Goal: Task Accomplishment & Management: Manage account settings

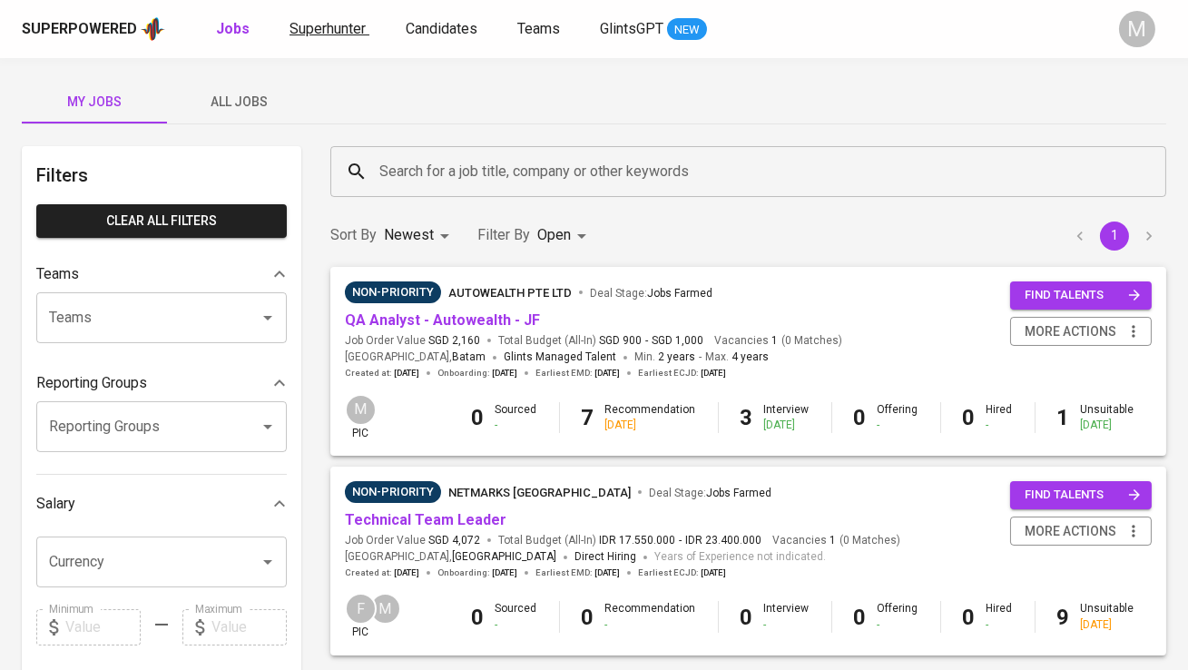
click at [324, 38] on link "Superhunter" at bounding box center [330, 29] width 80 height 23
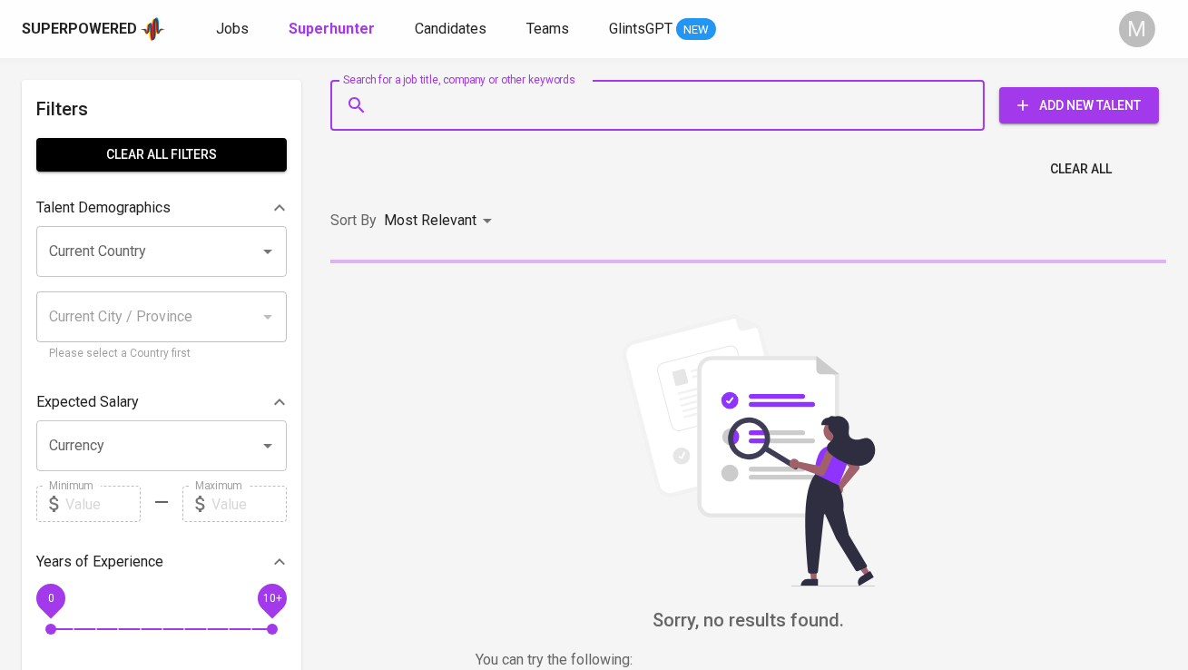
click at [392, 100] on input "Search for a job title, company or other keywords" at bounding box center [662, 105] width 575 height 35
paste input "72087 | [EMAIL_ADDRESS][DOMAIN_NAME] | w"
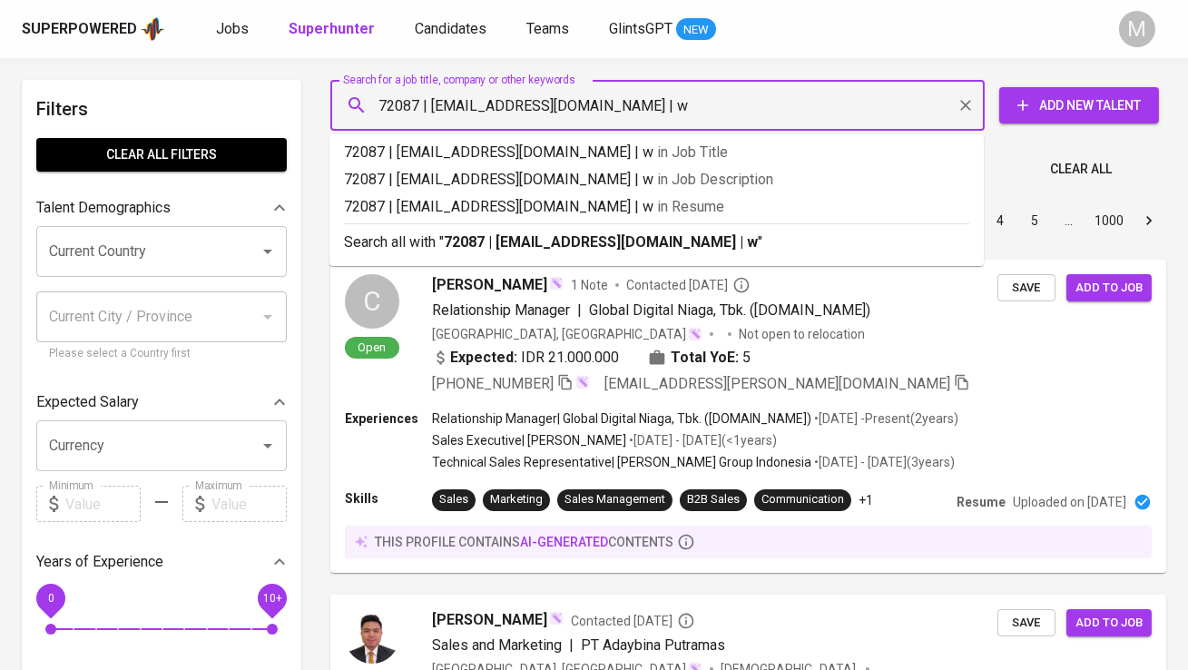
drag, startPoint x: 430, startPoint y: 103, endPoint x: 333, endPoint y: 102, distance: 97.2
click at [333, 102] on div "72087 | [EMAIL_ADDRESS][DOMAIN_NAME] | w Search for a job title, company or oth…" at bounding box center [657, 105] width 655 height 51
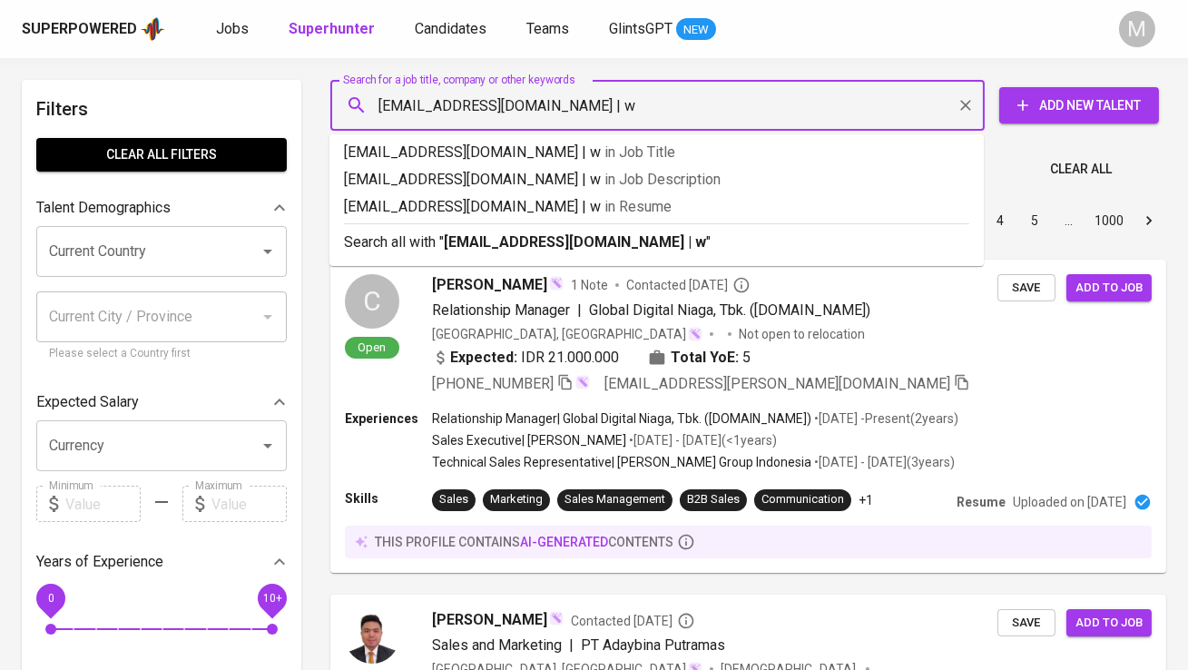
click at [634, 105] on input "[EMAIL_ADDRESS][DOMAIN_NAME] | w" at bounding box center [662, 105] width 575 height 35
type input "[EMAIL_ADDRESS][DOMAIN_NAME]"
click at [616, 236] on b "[EMAIL_ADDRESS][DOMAIN_NAME]" at bounding box center [564, 241] width 241 height 17
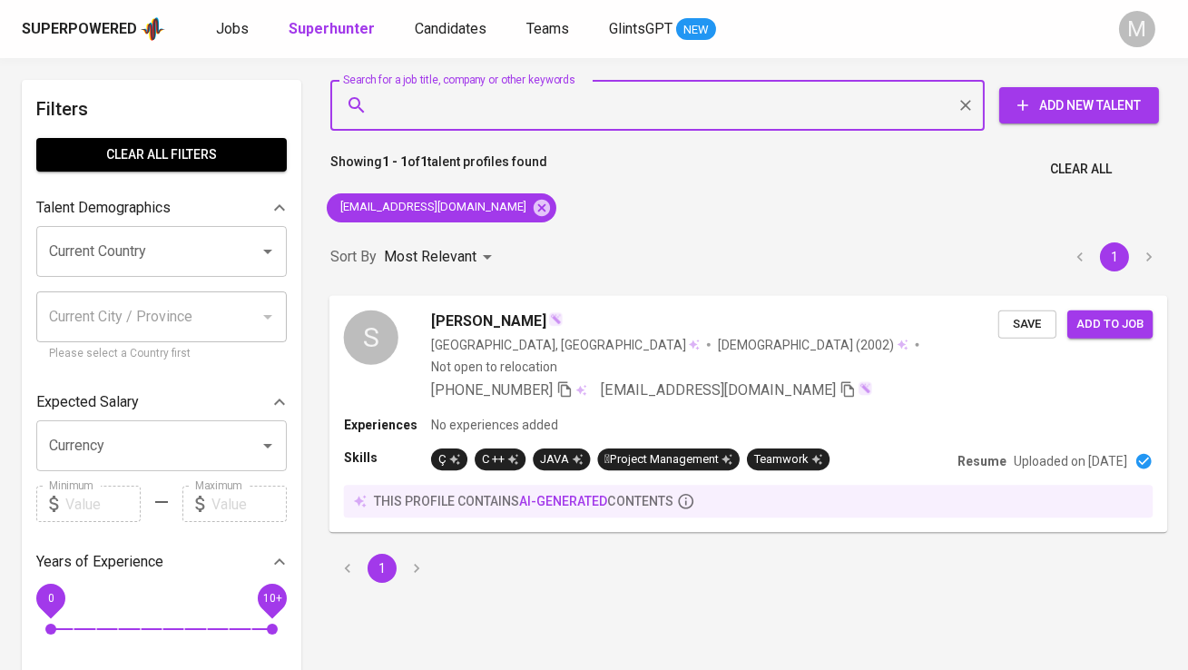
click at [386, 329] on div "S" at bounding box center [371, 337] width 54 height 54
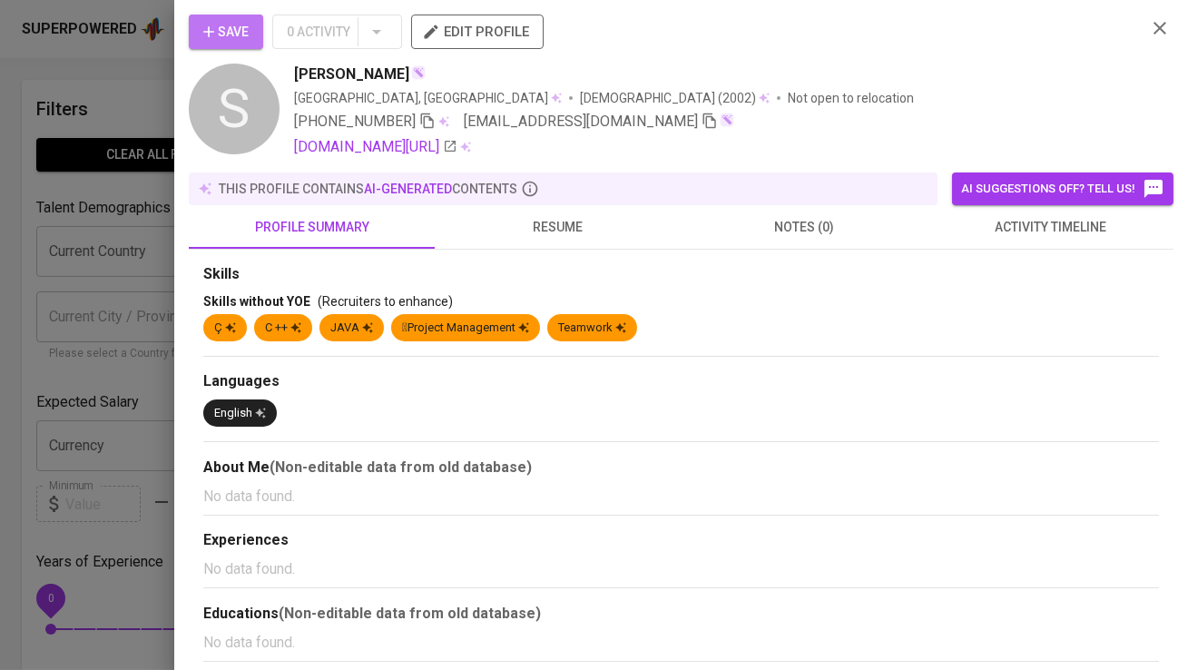
click at [237, 35] on span "Save" at bounding box center [225, 32] width 45 height 23
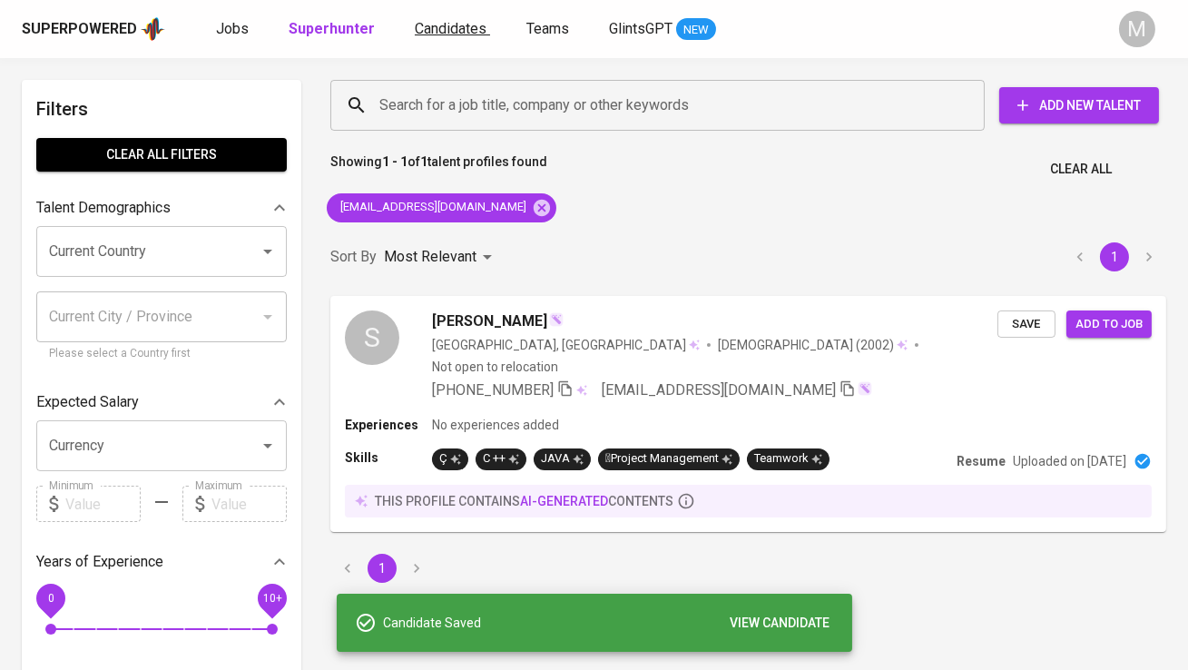
click at [460, 35] on span "Candidates" at bounding box center [451, 28] width 72 height 17
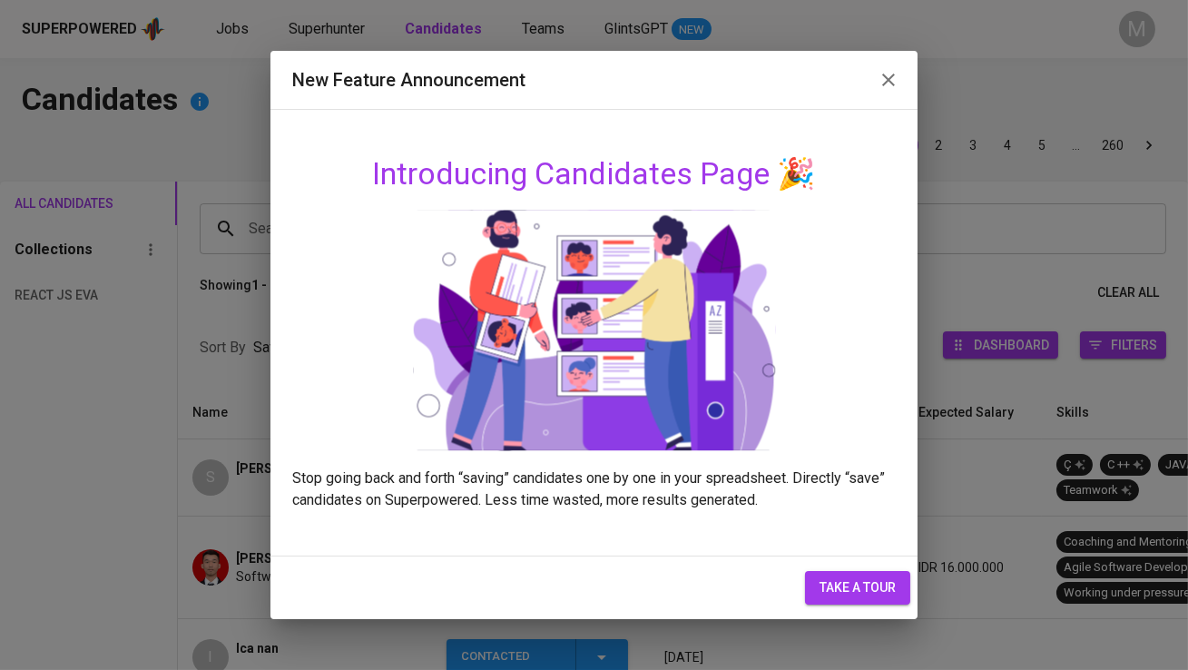
click at [883, 74] on icon "button" at bounding box center [889, 80] width 22 height 22
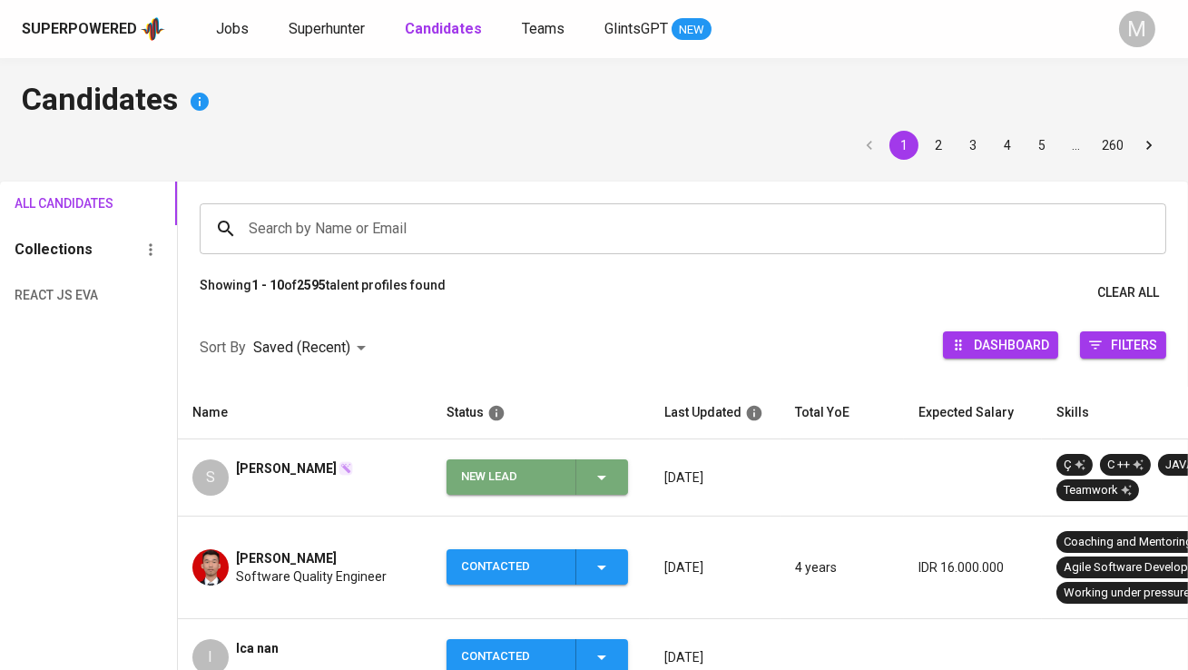
click at [474, 473] on div "New Lead" at bounding box center [511, 476] width 100 height 35
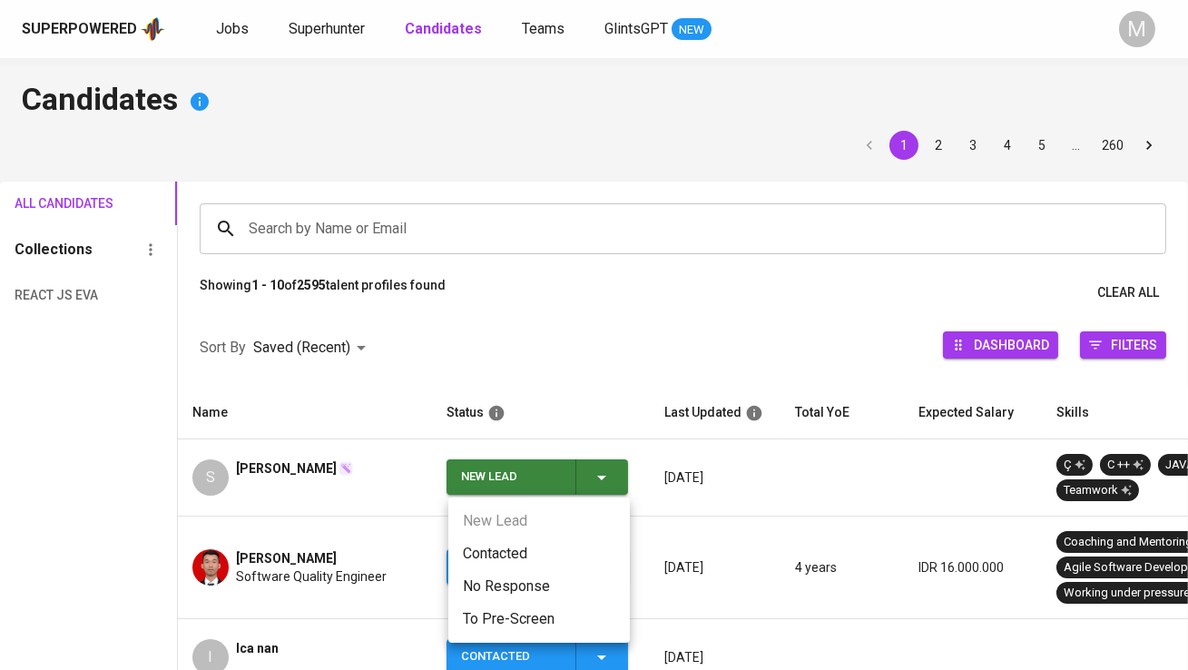
click at [476, 547] on li "Contacted" at bounding box center [540, 554] width 182 height 33
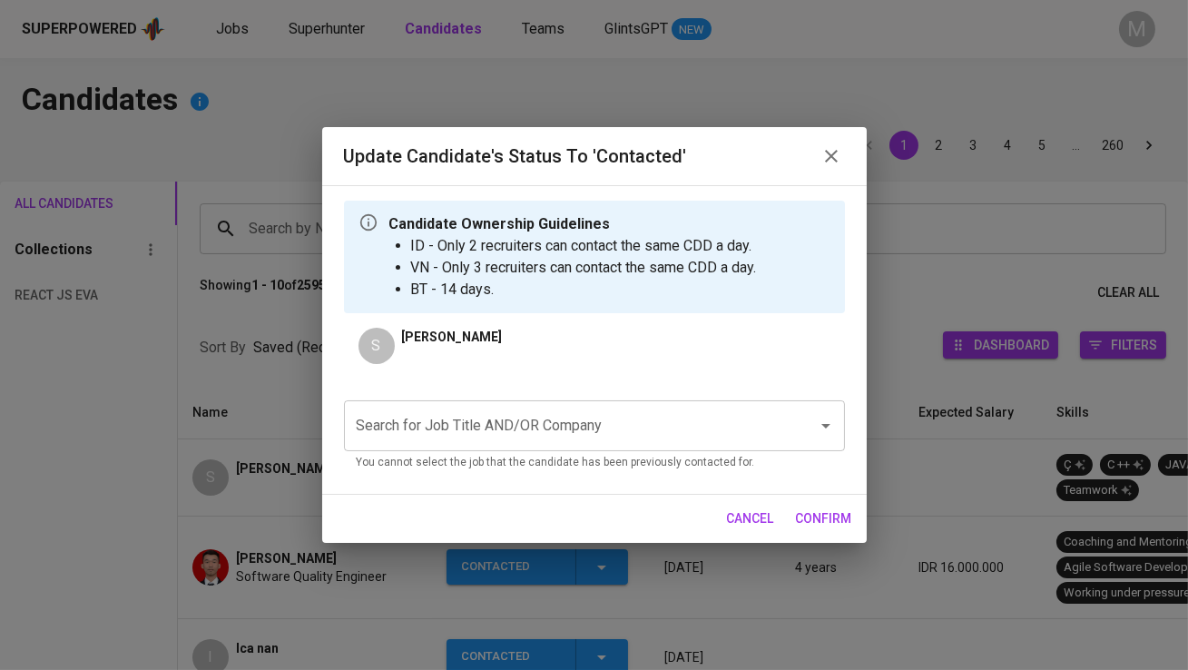
click at [460, 439] on input "Search for Job Title AND/OR Company" at bounding box center [569, 426] width 434 height 35
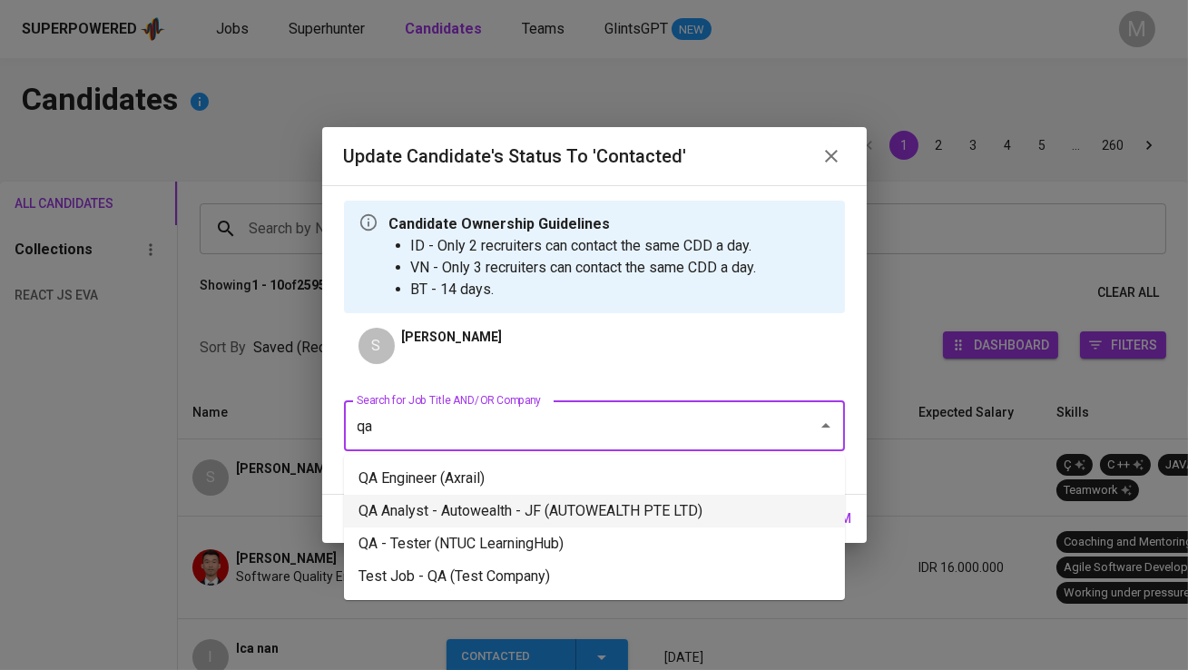
click at [517, 518] on li "QA Analyst - Autowealth - JF (AUTOWEALTH PTE LTD)" at bounding box center [594, 511] width 501 height 33
type input "qa"
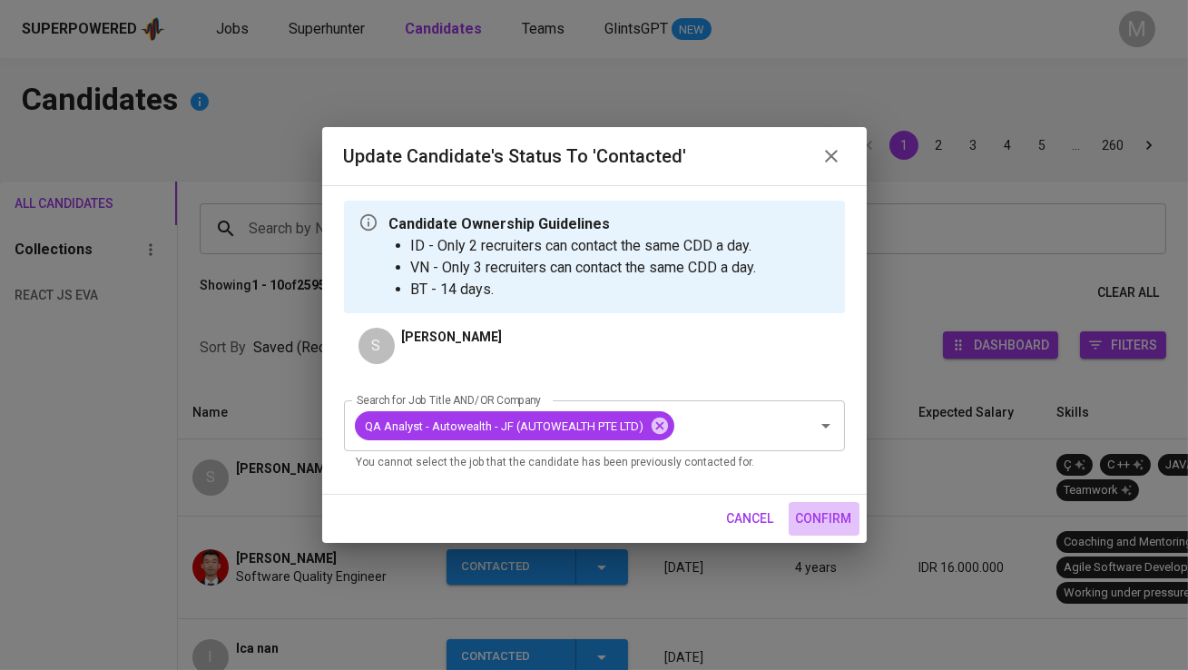
click at [819, 518] on span "confirm" at bounding box center [824, 519] width 56 height 23
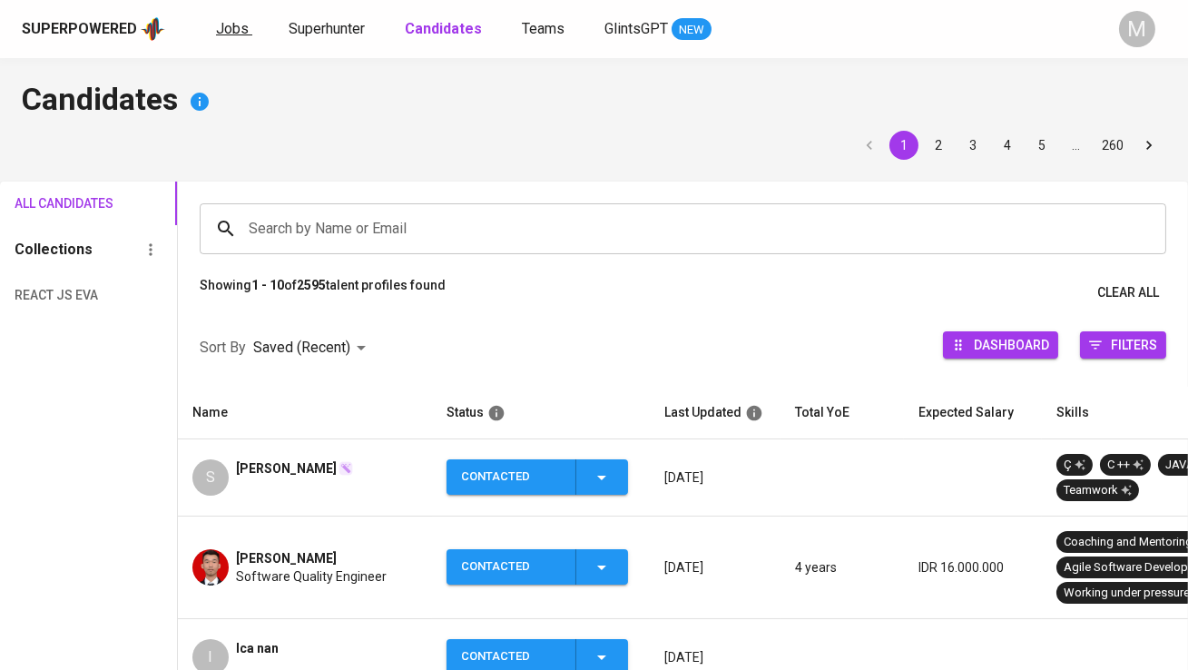
click at [222, 36] on span "Jobs" at bounding box center [232, 28] width 33 height 17
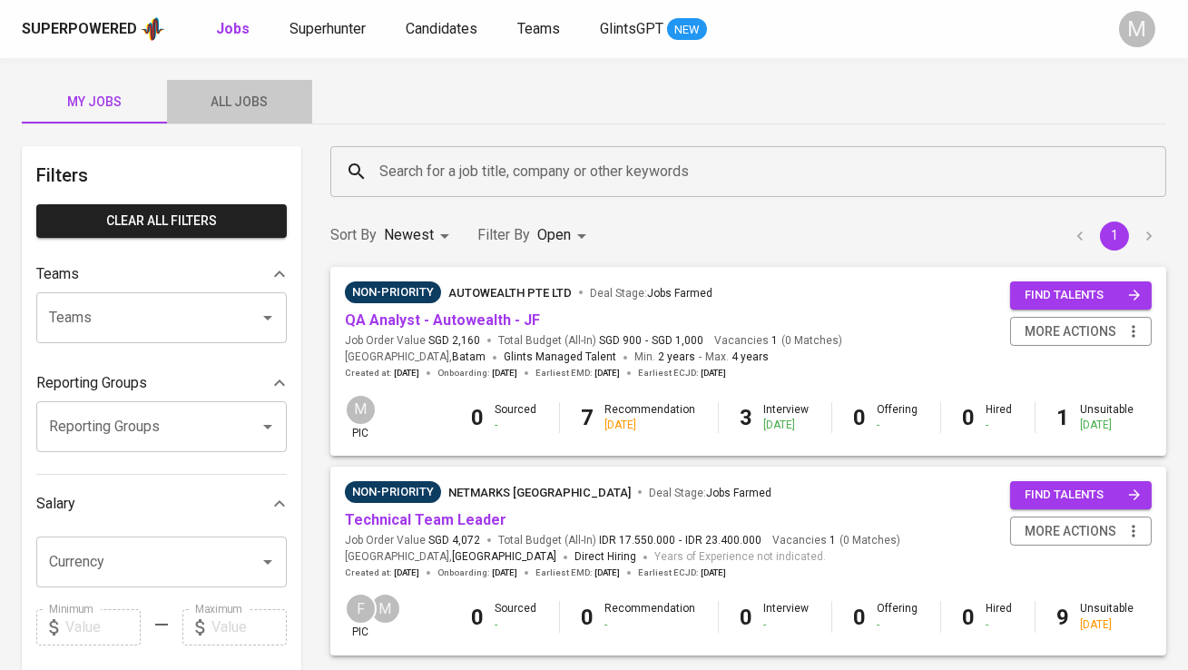
click at [262, 103] on span "All Jobs" at bounding box center [239, 102] width 123 height 23
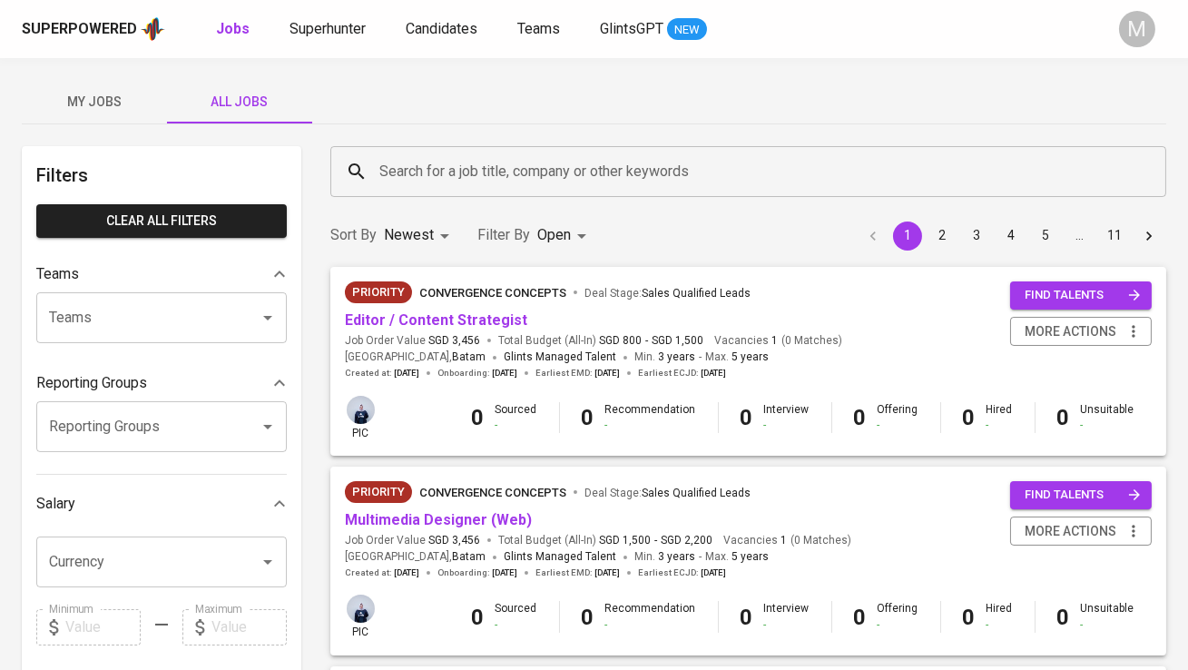
click at [92, 94] on span "My Jobs" at bounding box center [94, 102] width 123 height 23
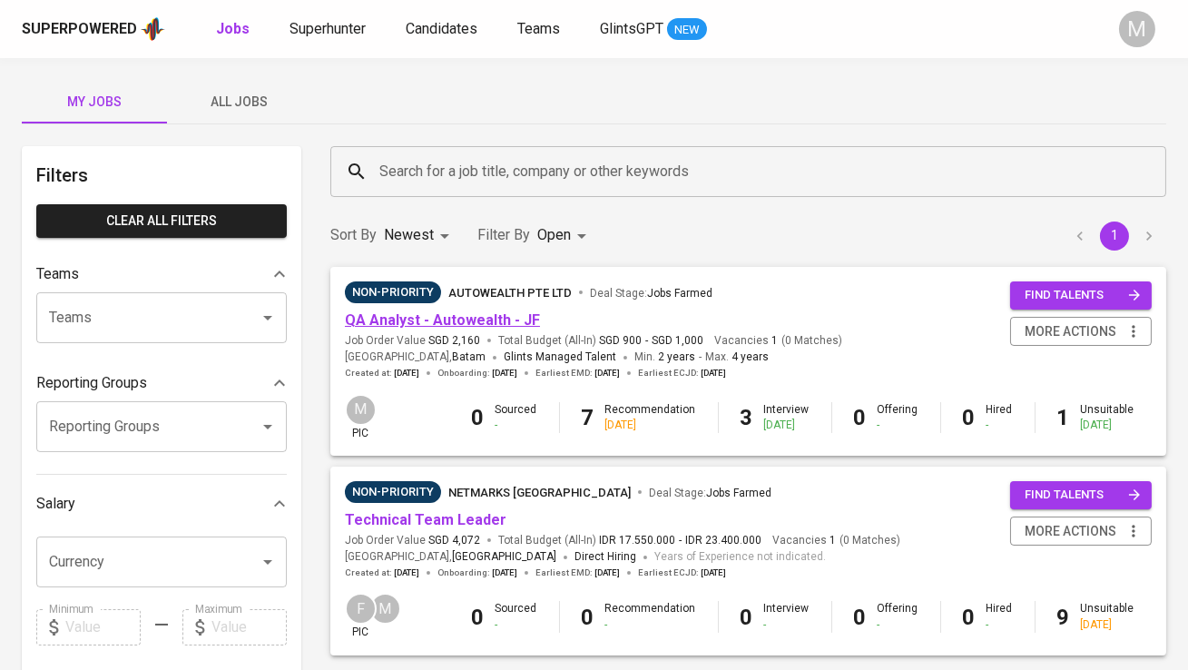
click at [407, 319] on link "QA Analyst - Autowealth - JF" at bounding box center [442, 319] width 195 height 17
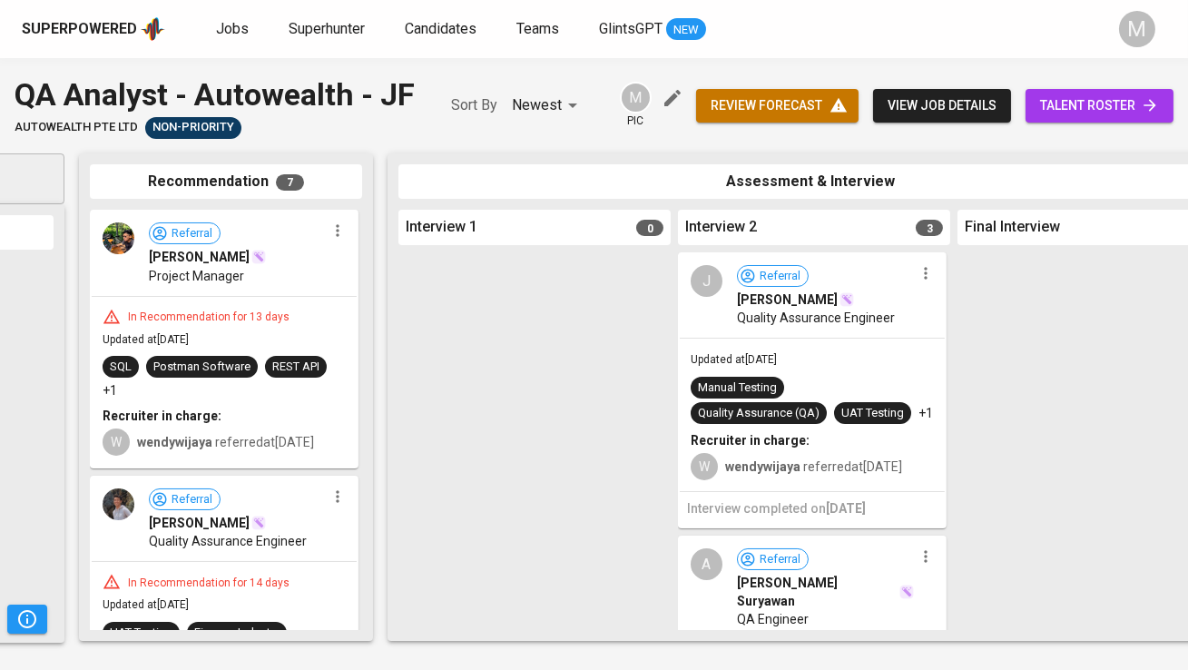
scroll to position [0, 286]
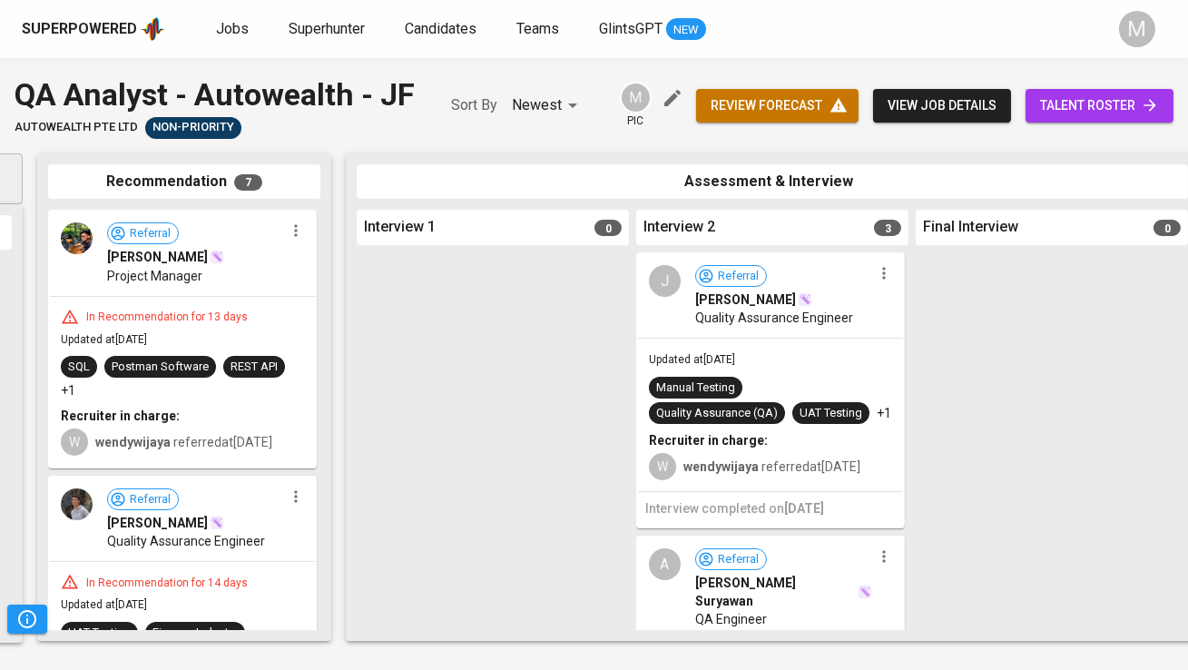
click at [287, 234] on icon "button" at bounding box center [296, 231] width 18 height 18
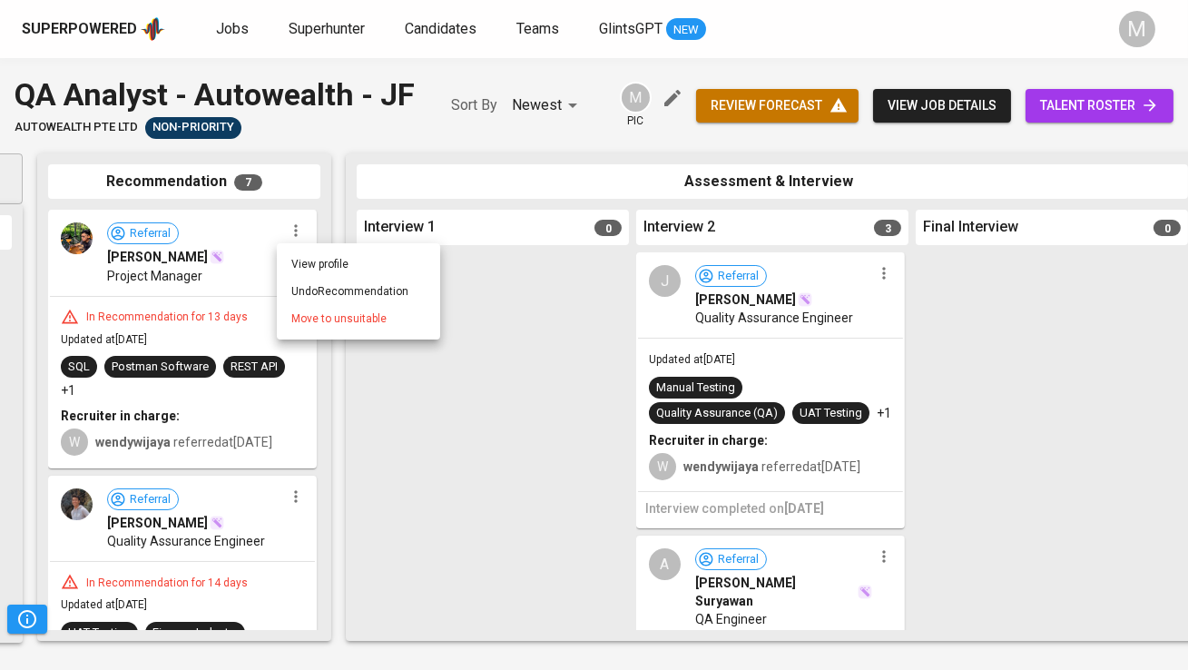
click at [301, 317] on span "Move to unsuitable" at bounding box center [338, 319] width 95 height 16
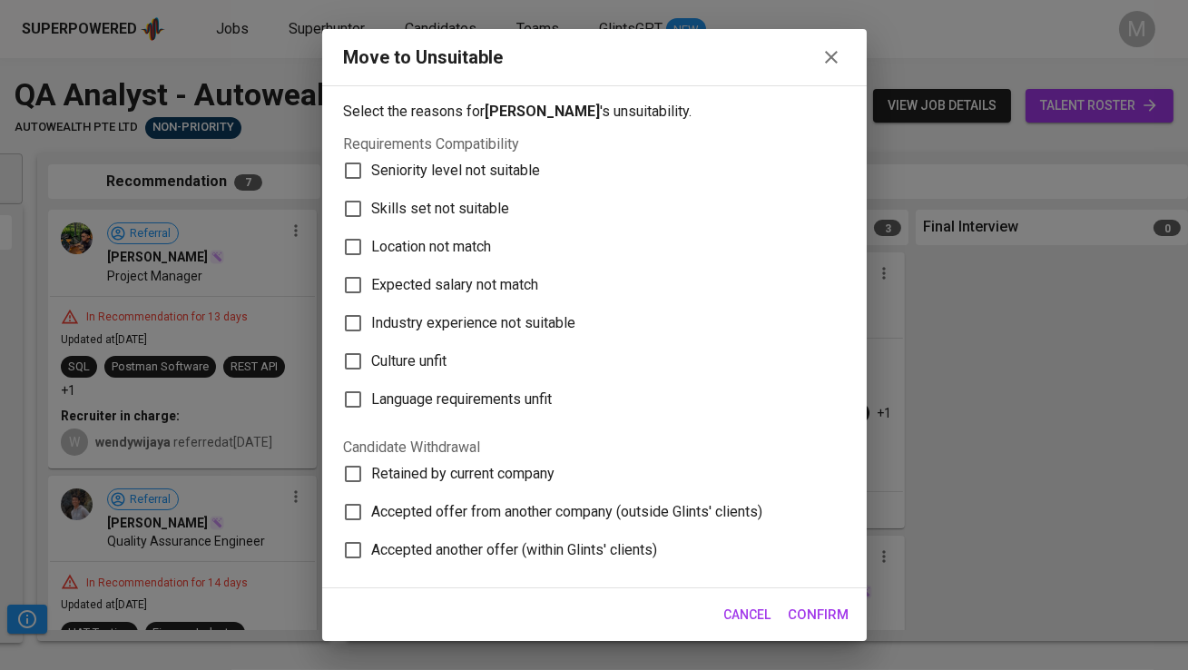
click at [426, 198] on span "Skills set not suitable" at bounding box center [441, 209] width 138 height 22
click at [372, 197] on input "Skills set not suitable" at bounding box center [353, 209] width 38 height 38
checkbox input "true"
click at [825, 618] on span "Confirm" at bounding box center [819, 615] width 61 height 24
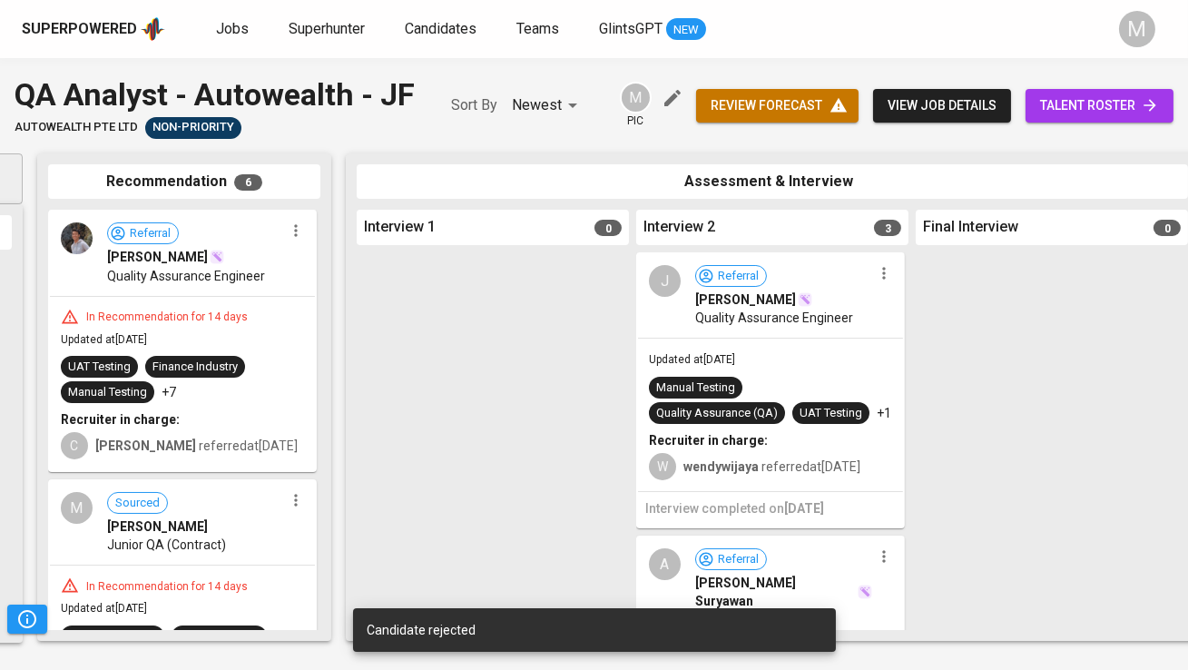
click at [287, 237] on icon "button" at bounding box center [296, 231] width 18 height 18
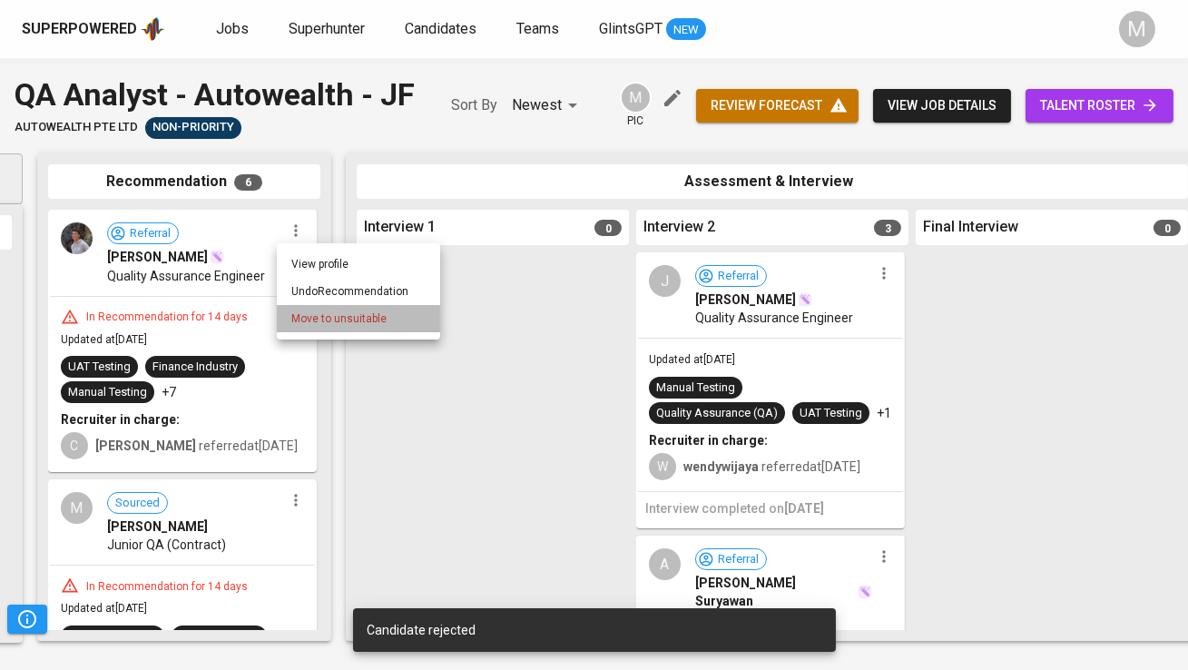
click at [303, 324] on span "Move to unsuitable" at bounding box center [338, 319] width 95 height 16
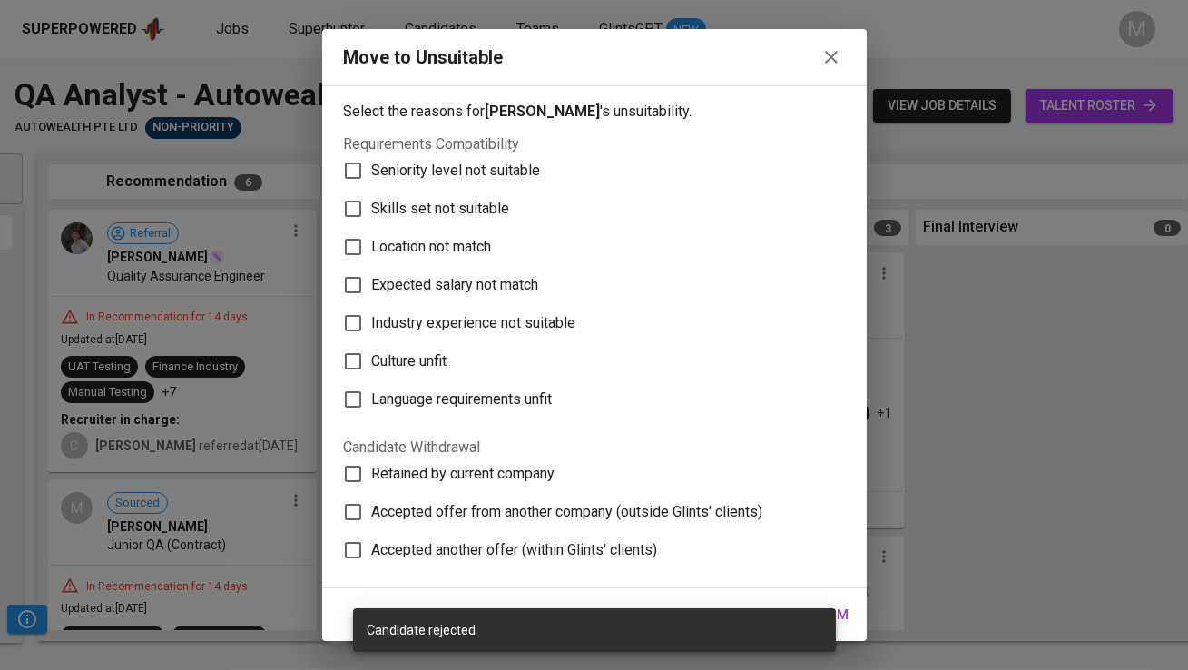
click at [392, 203] on span "Skills set not suitable" at bounding box center [441, 209] width 138 height 22
click at [372, 203] on input "Skills set not suitable" at bounding box center [353, 209] width 38 height 38
checkbox input "true"
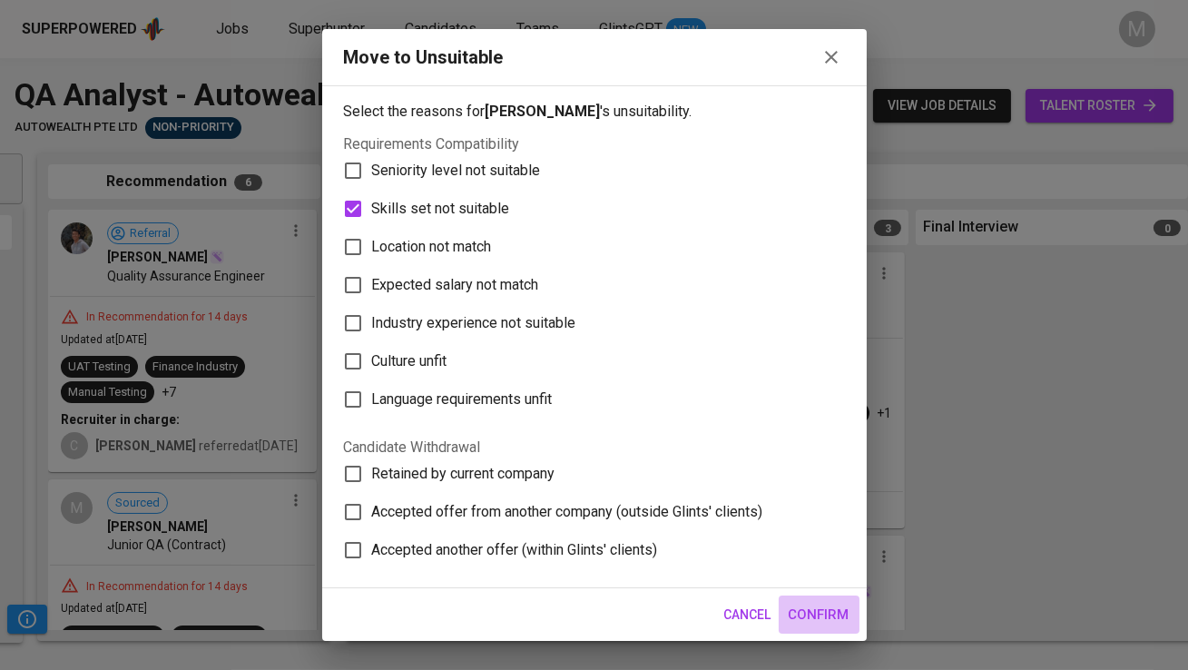
click at [825, 621] on span "Confirm" at bounding box center [819, 615] width 61 height 24
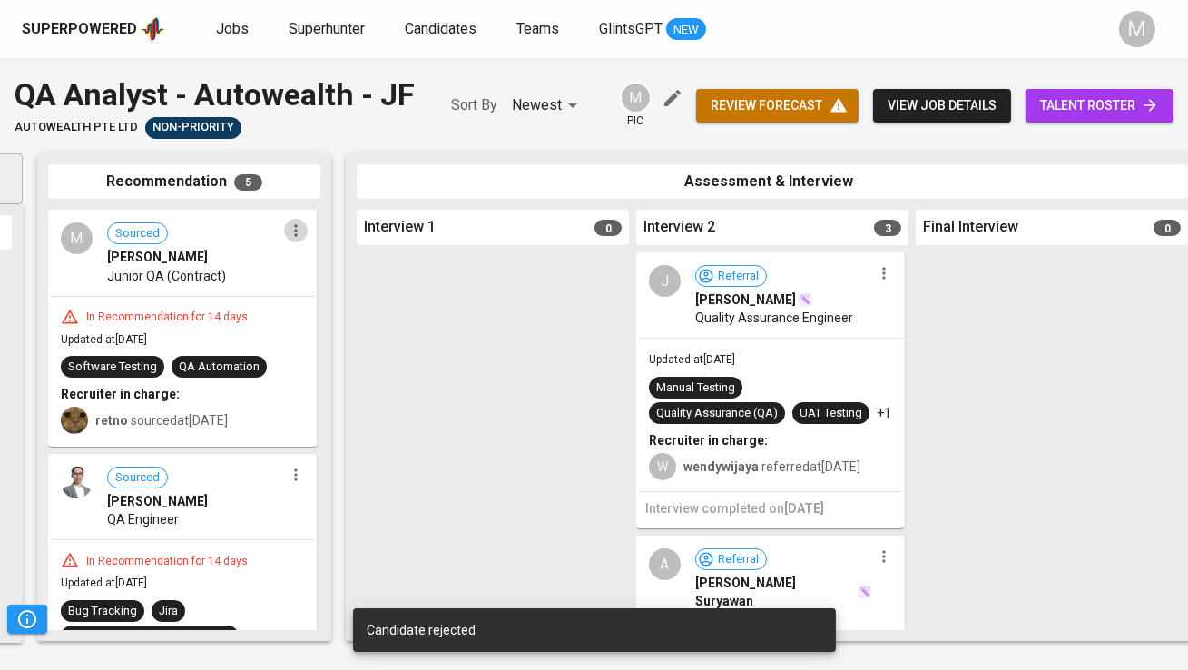
click at [287, 234] on icon "button" at bounding box center [296, 231] width 18 height 18
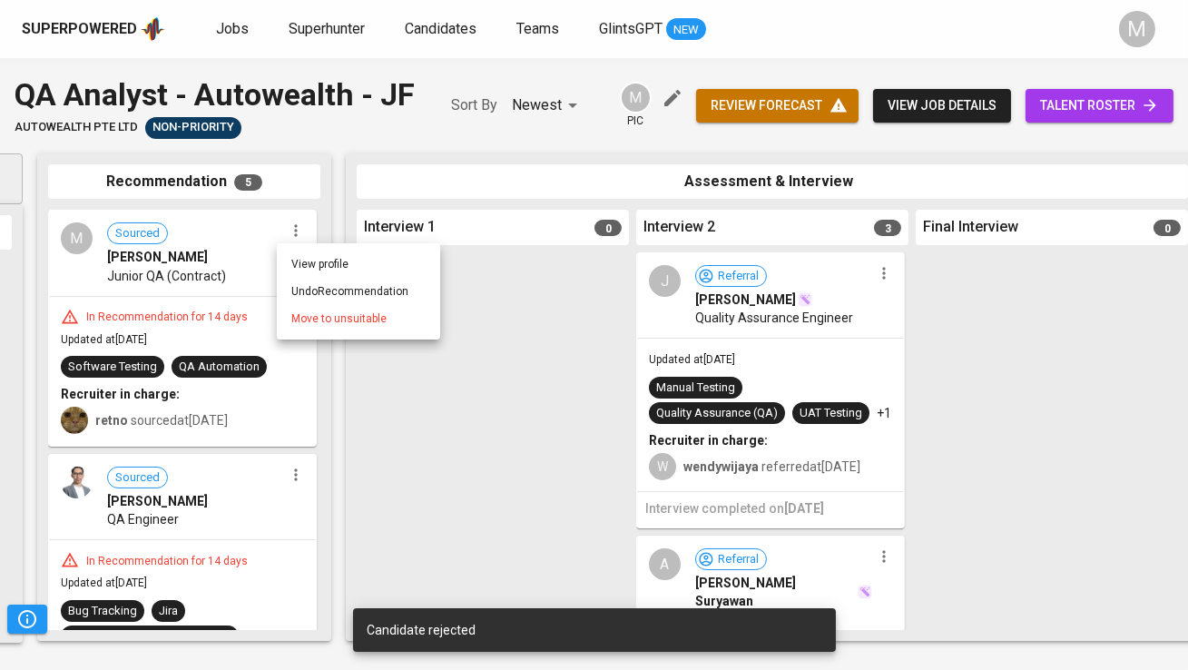
click at [312, 323] on span "Move to unsuitable" at bounding box center [338, 319] width 95 height 16
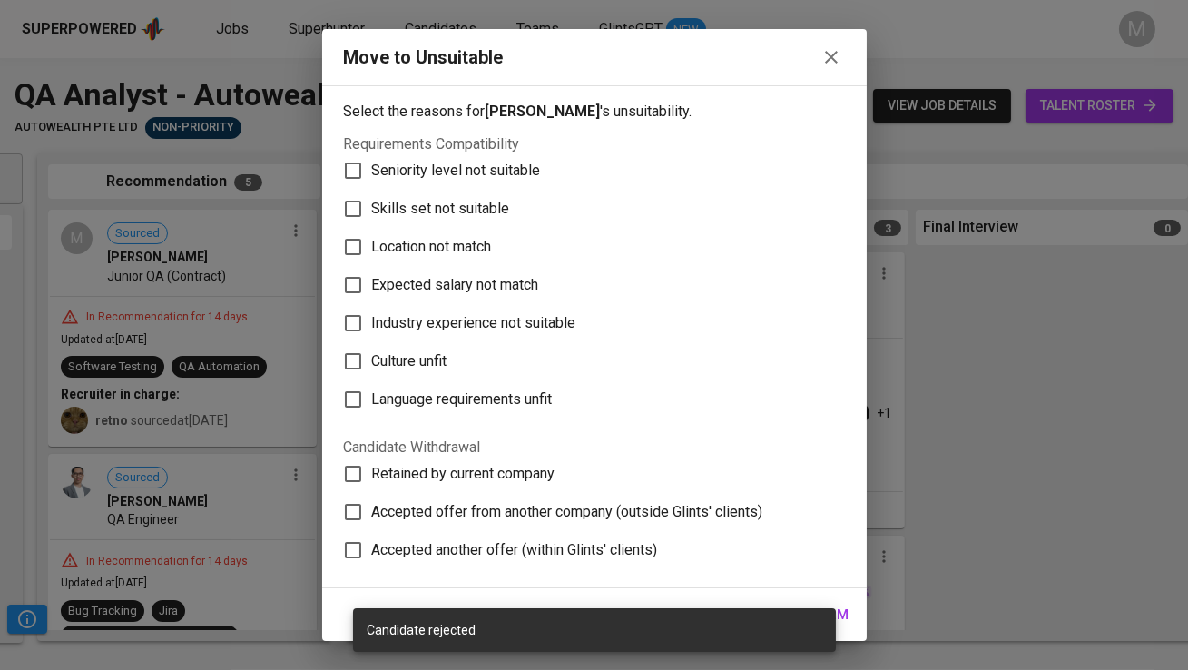
click at [400, 214] on span "Skills set not suitable" at bounding box center [441, 209] width 138 height 22
click at [372, 214] on input "Skills set not suitable" at bounding box center [353, 209] width 38 height 38
checkbox input "true"
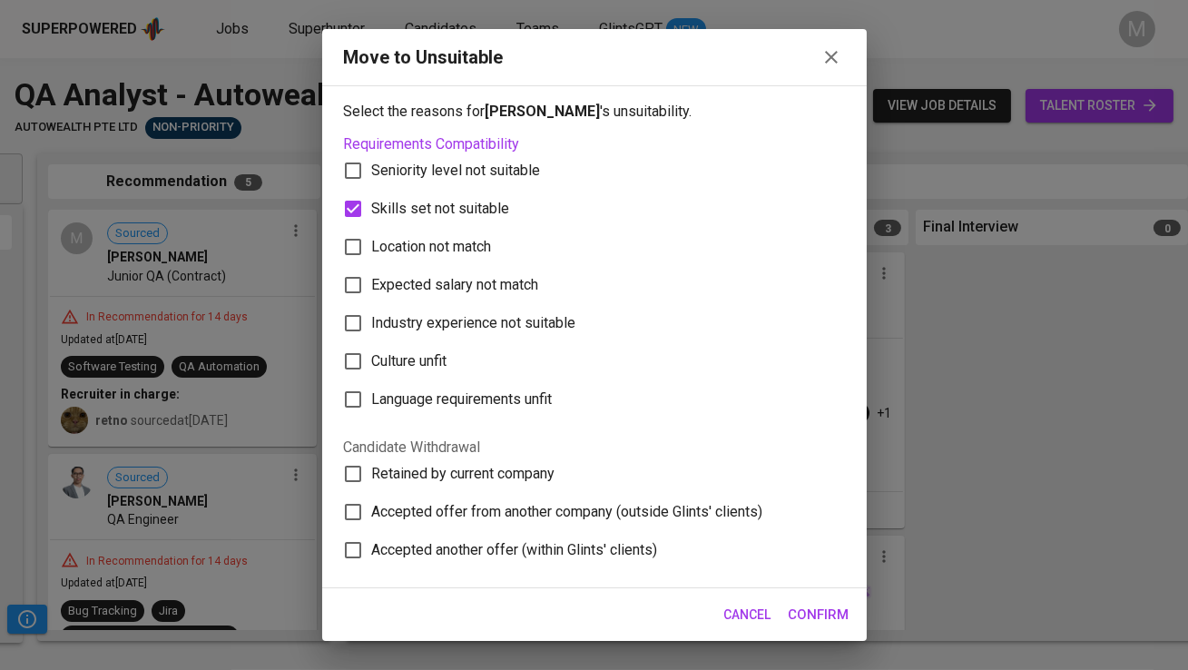
scroll to position [127, 0]
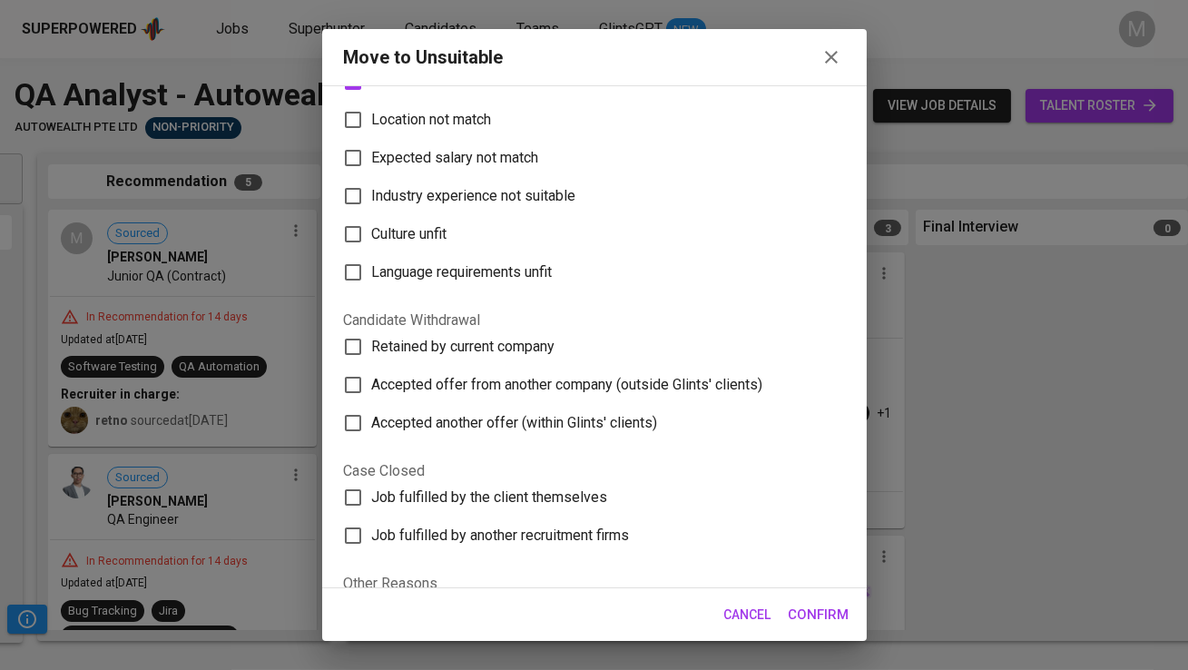
click at [829, 619] on span "Confirm" at bounding box center [819, 615] width 61 height 24
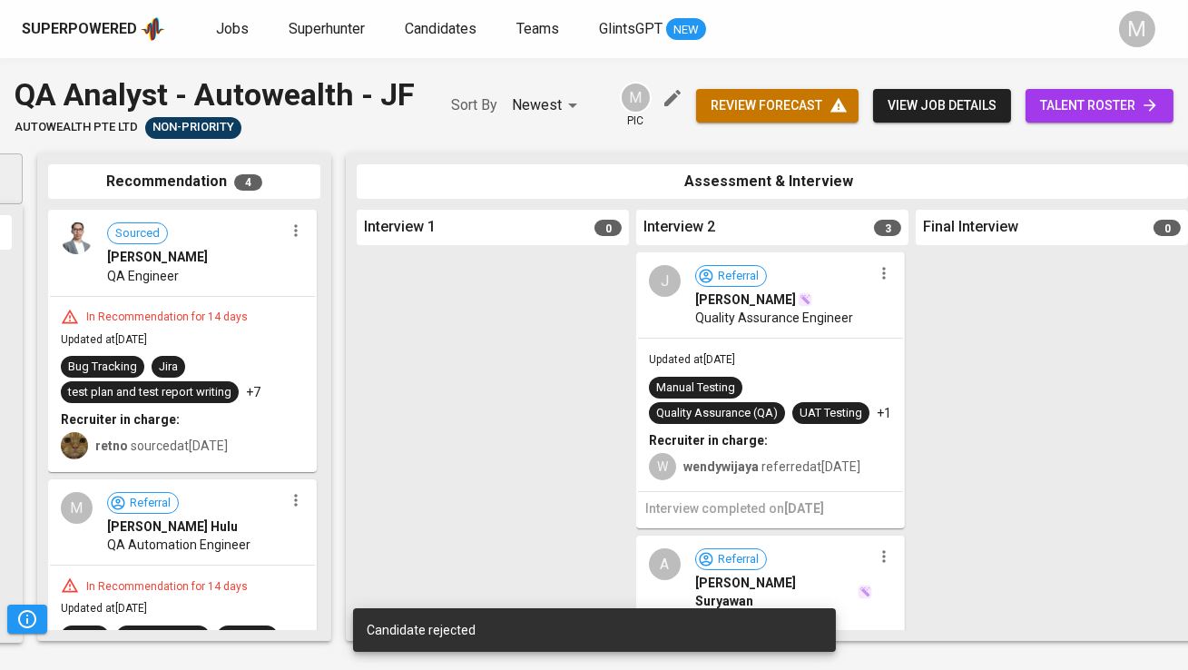
click at [287, 237] on icon "button" at bounding box center [296, 231] width 18 height 18
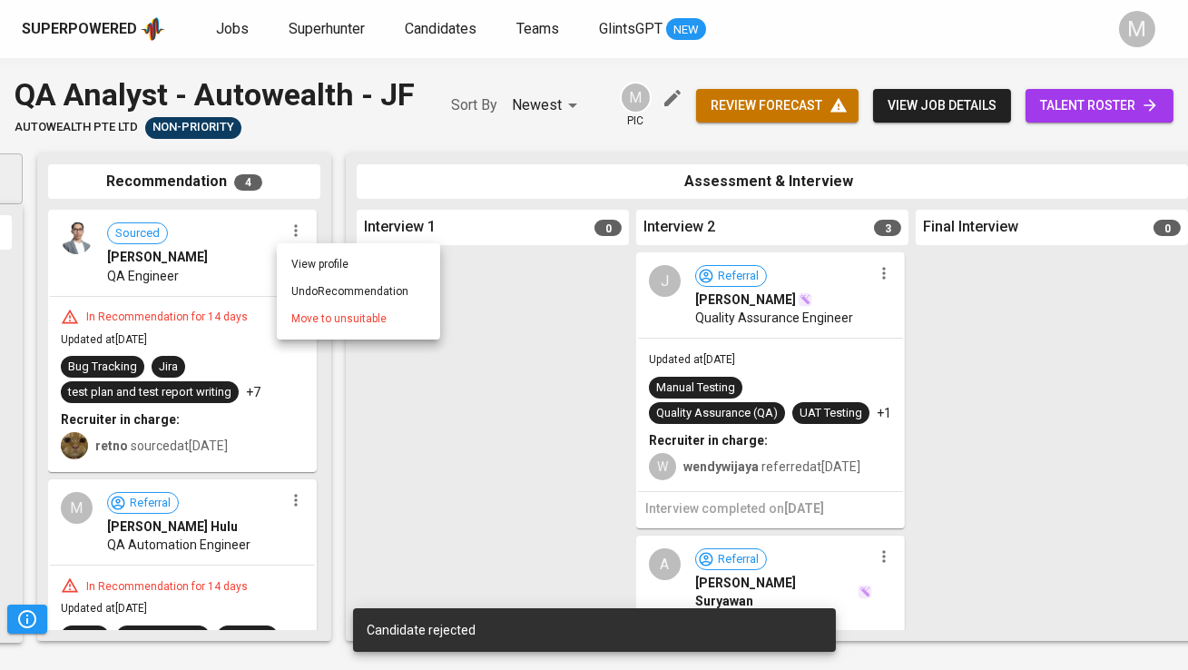
click at [318, 315] on span "Move to unsuitable" at bounding box center [338, 319] width 95 height 16
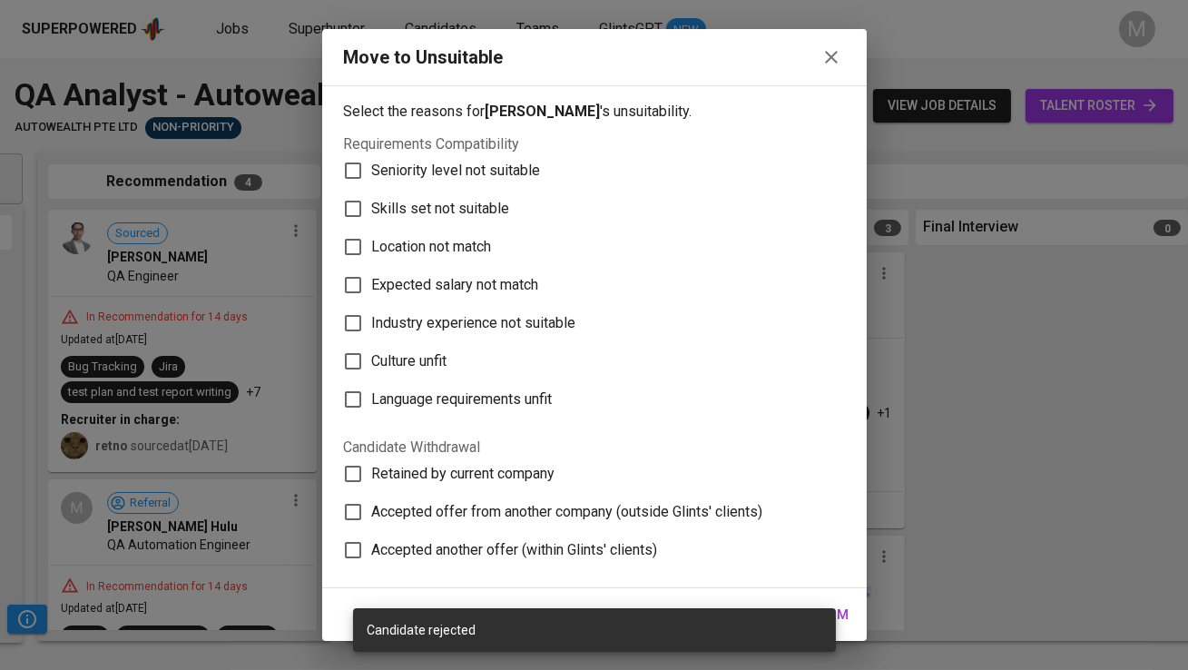
click at [388, 200] on span "Skills set not suitable" at bounding box center [441, 209] width 138 height 22
click at [372, 200] on input "Skills set not suitable" at bounding box center [353, 209] width 38 height 38
checkbox input "true"
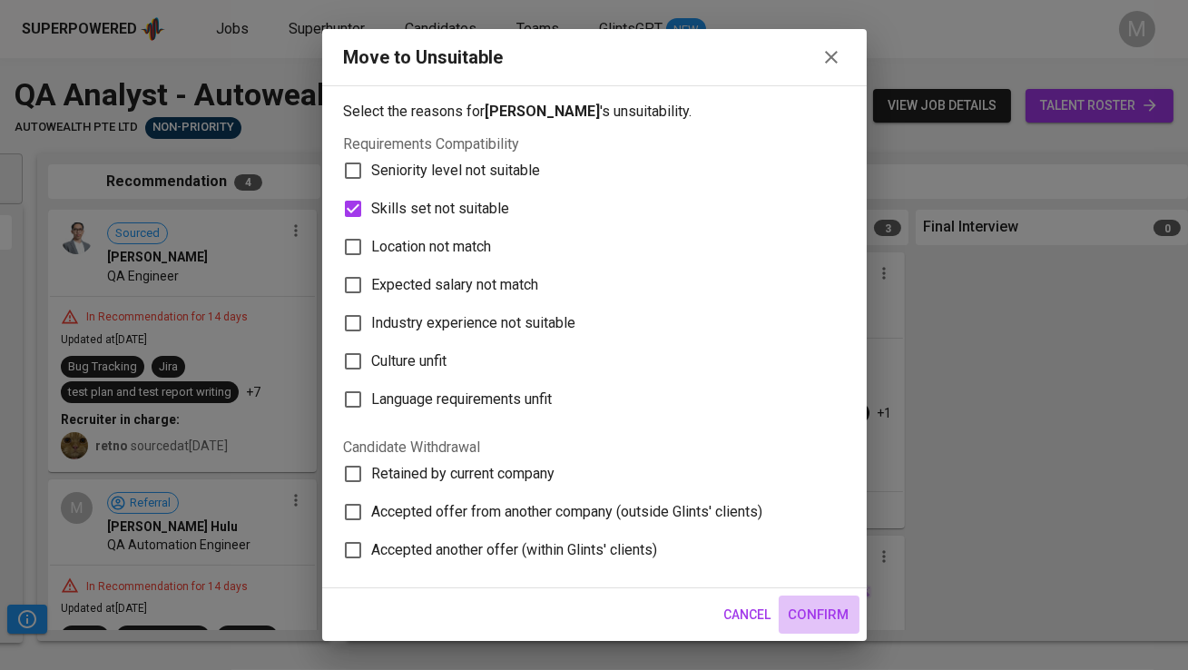
click at [828, 609] on span "Confirm" at bounding box center [819, 615] width 61 height 24
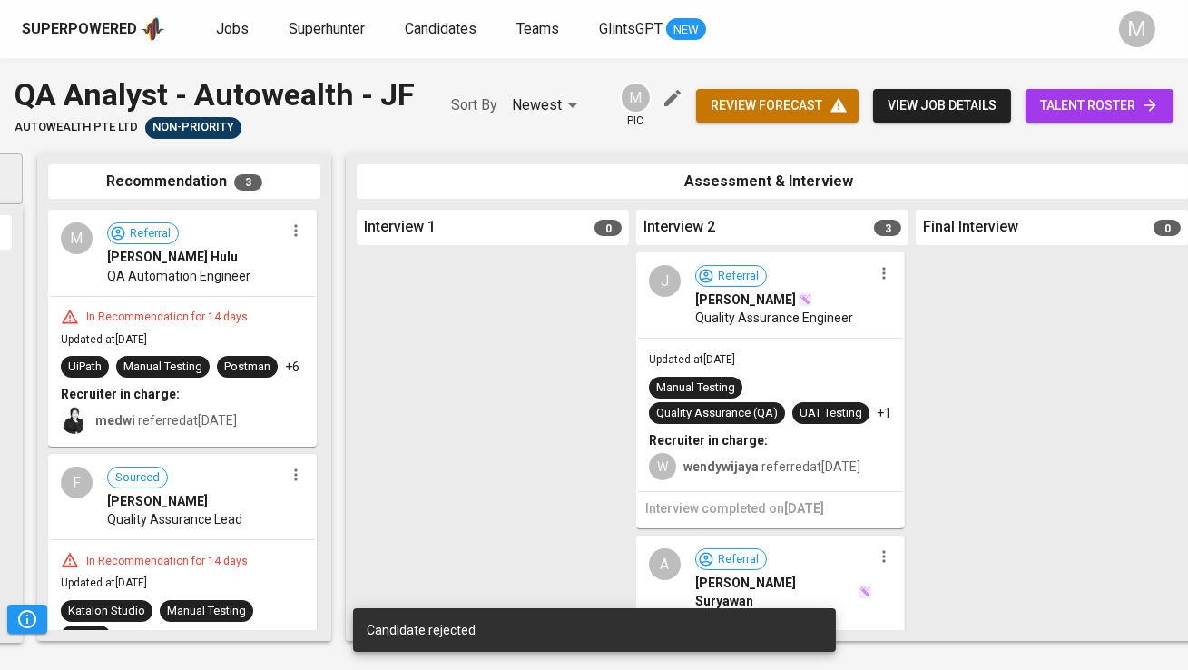
click at [292, 239] on icon "button" at bounding box center [296, 231] width 18 height 18
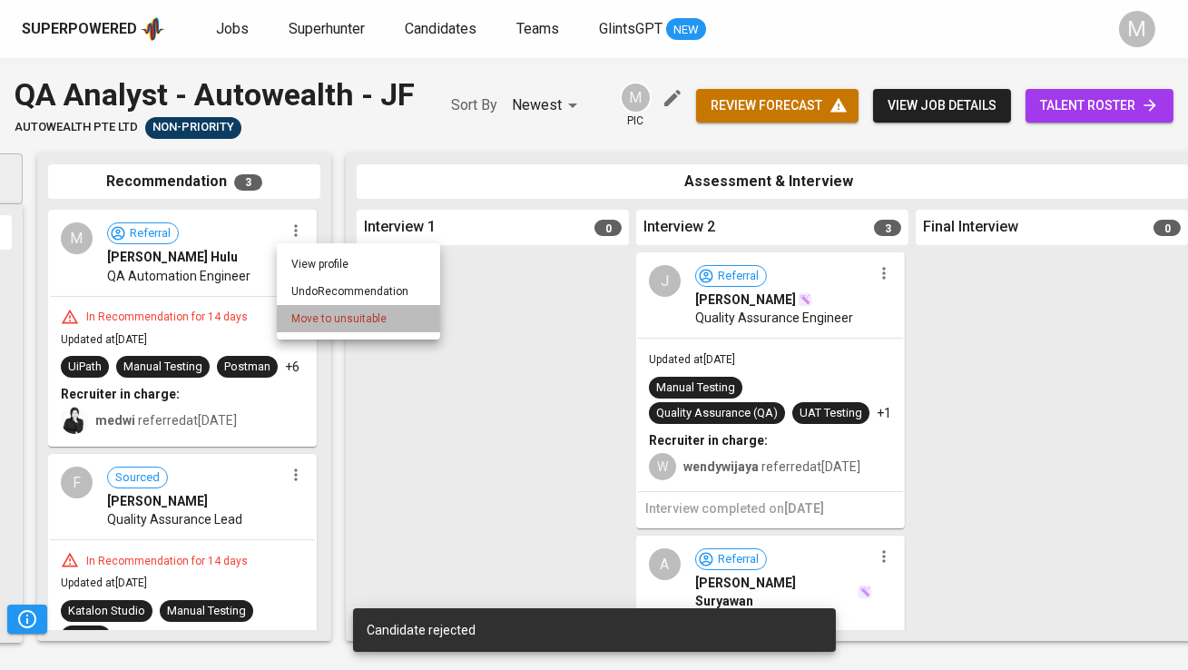
click at [333, 322] on span "Move to unsuitable" at bounding box center [338, 319] width 95 height 16
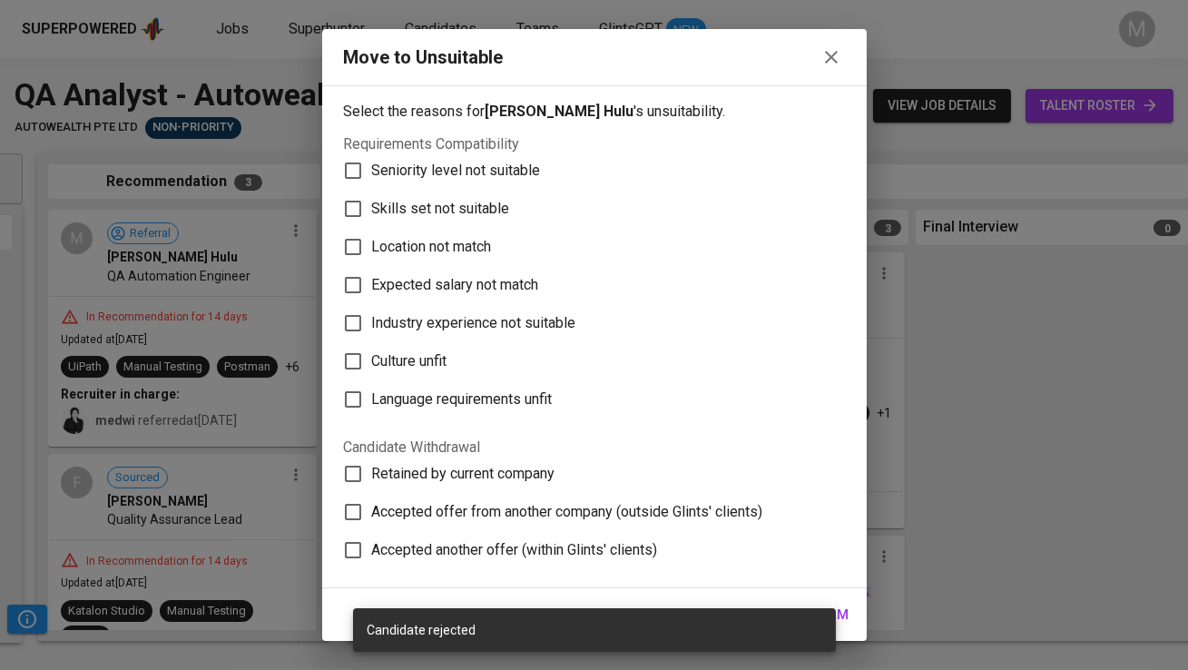
click at [421, 207] on span "Skills set not suitable" at bounding box center [441, 209] width 138 height 22
click at [372, 207] on input "Skills set not suitable" at bounding box center [353, 209] width 38 height 38
checkbox input "true"
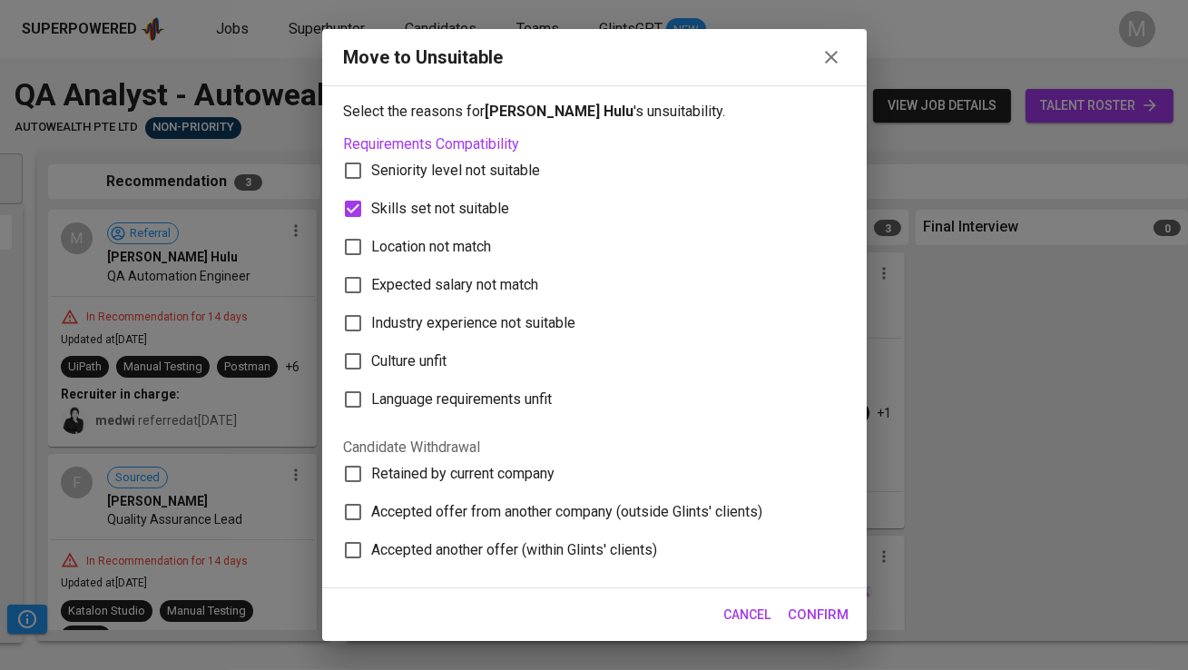
click at [820, 613] on span "Confirm" at bounding box center [819, 615] width 61 height 24
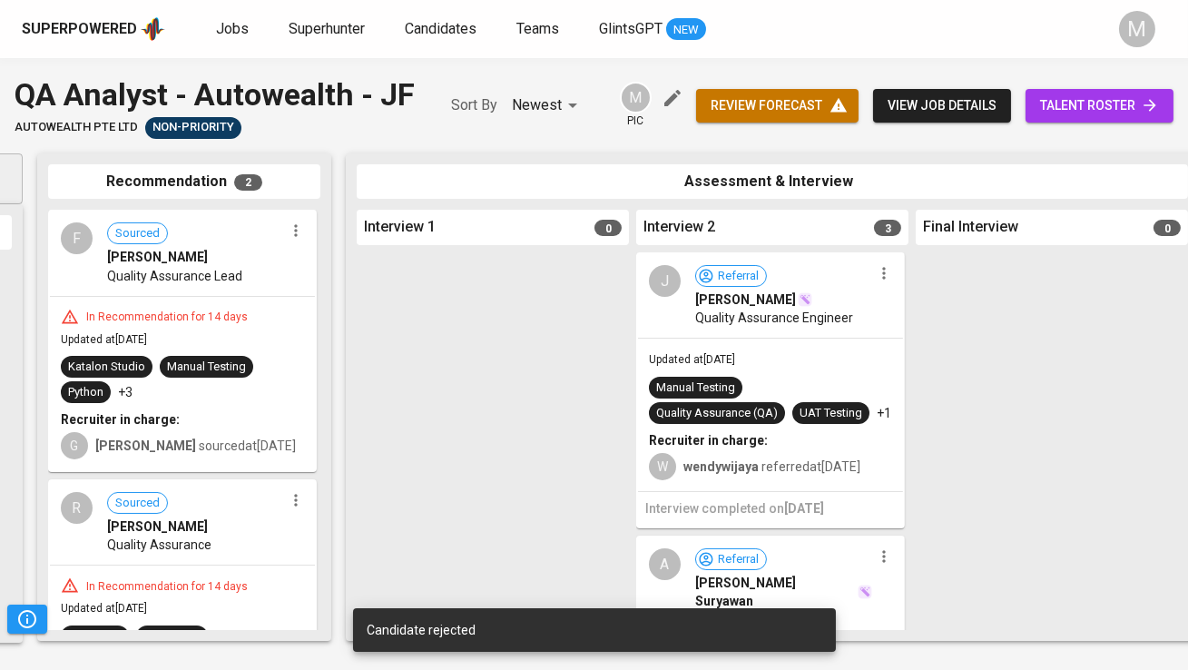
click at [287, 232] on icon "button" at bounding box center [296, 231] width 18 height 18
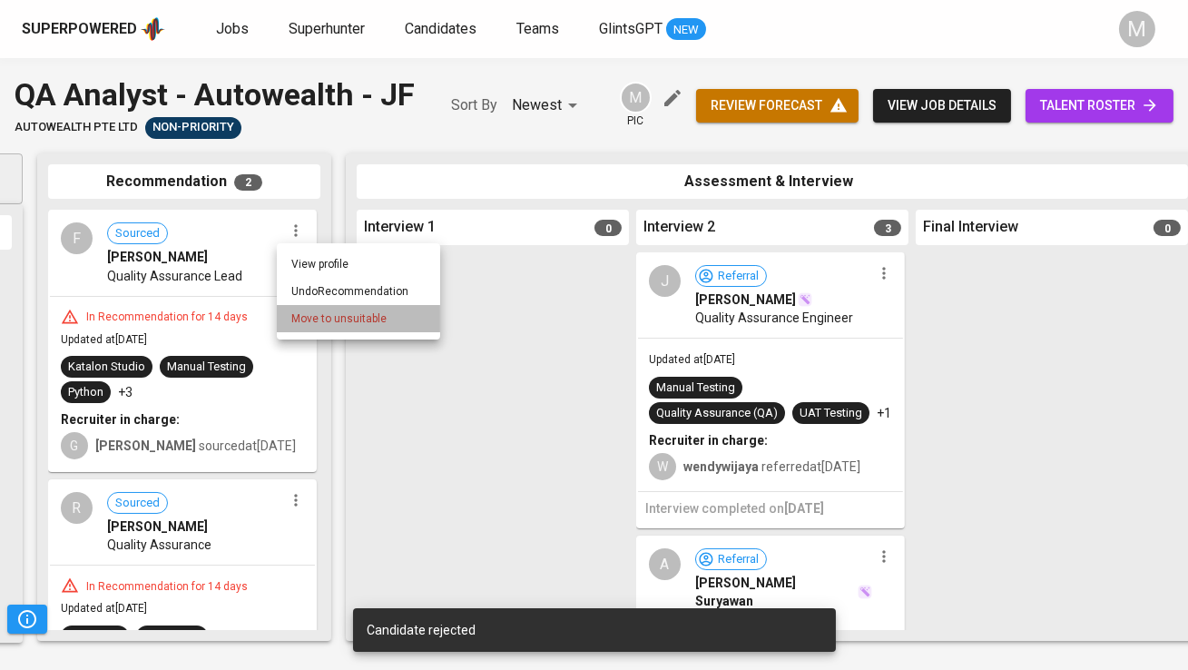
click at [327, 322] on span "Move to unsuitable" at bounding box center [338, 319] width 95 height 16
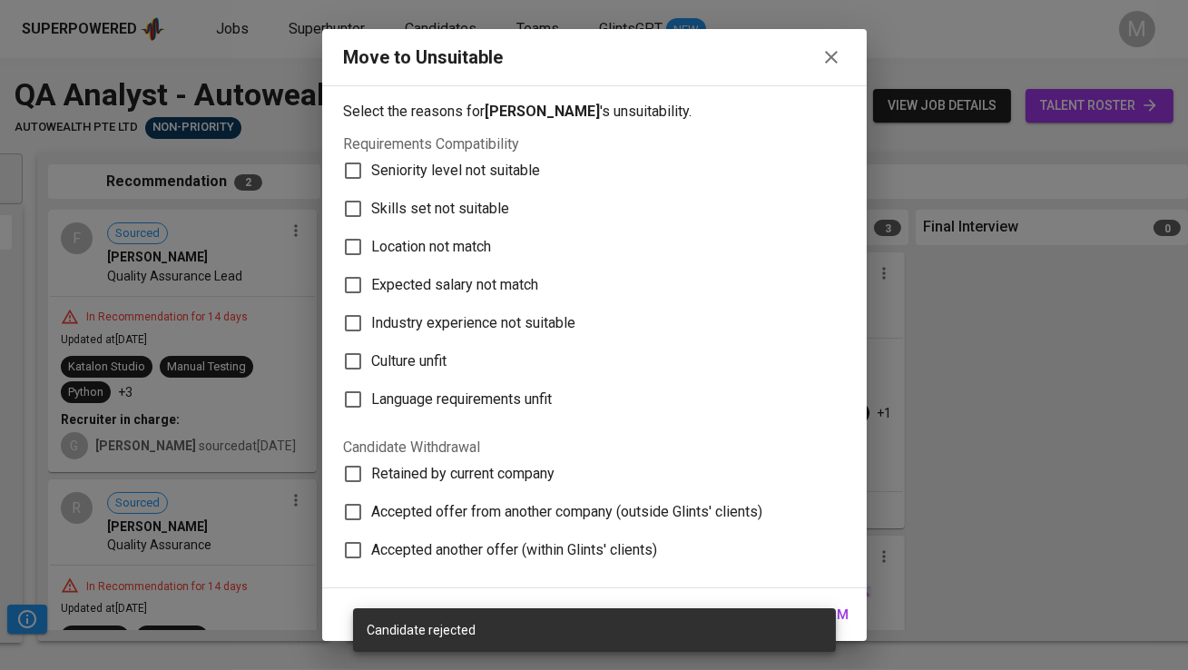
click at [391, 208] on span "Skills set not suitable" at bounding box center [441, 209] width 138 height 22
click at [372, 208] on input "Skills set not suitable" at bounding box center [353, 209] width 38 height 38
checkbox input "true"
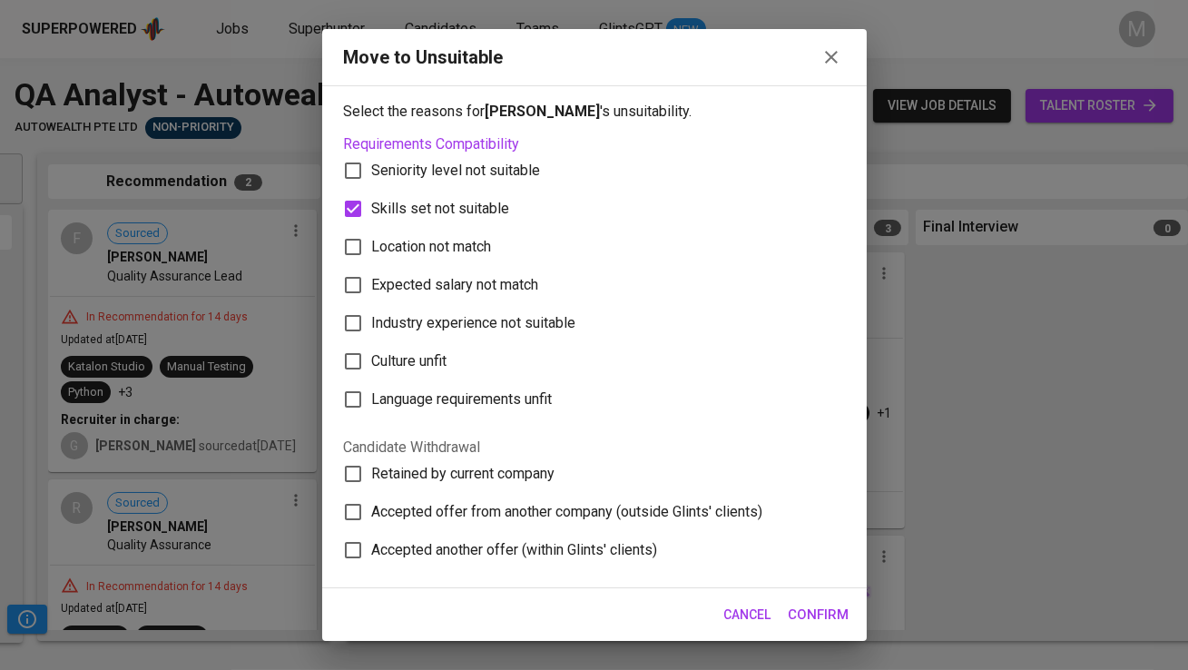
click at [845, 614] on span "Confirm" at bounding box center [819, 615] width 61 height 24
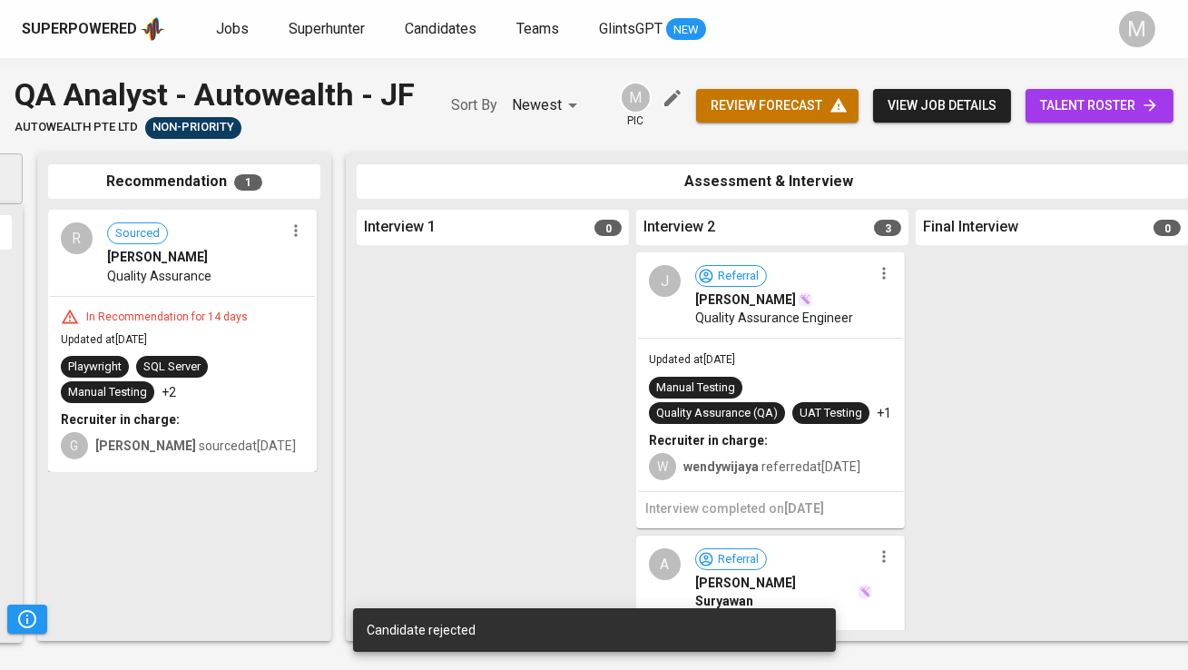
click at [299, 240] on button "button" at bounding box center [296, 231] width 24 height 24
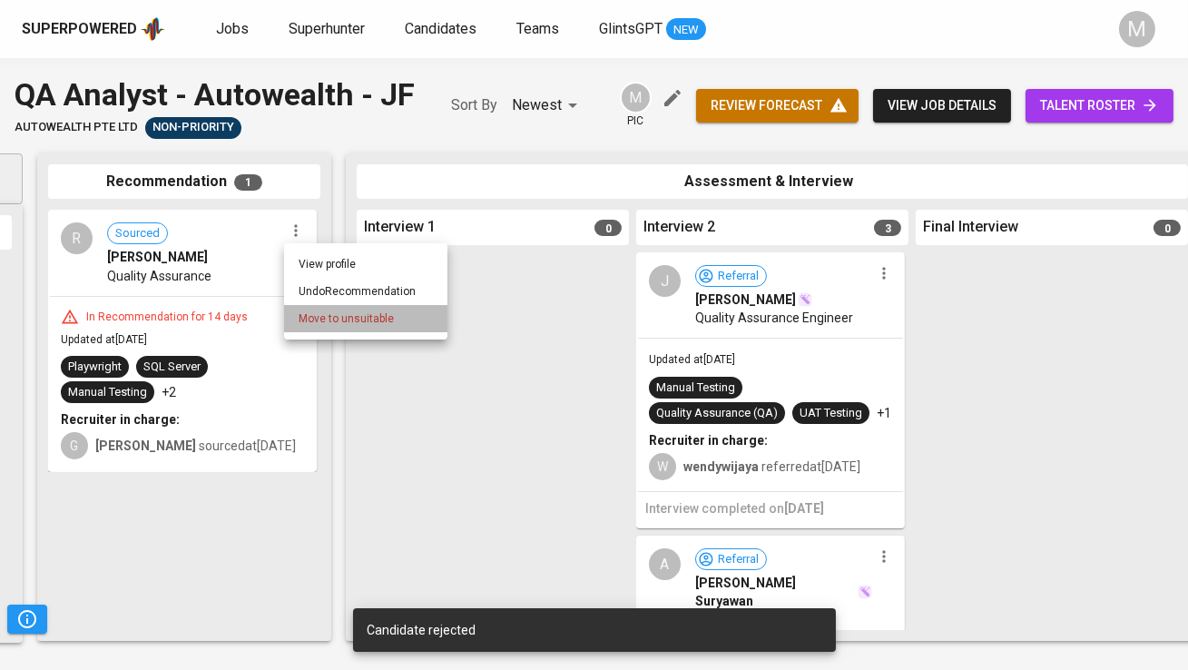
click at [321, 309] on li "Move to unsuitable" at bounding box center [365, 318] width 163 height 27
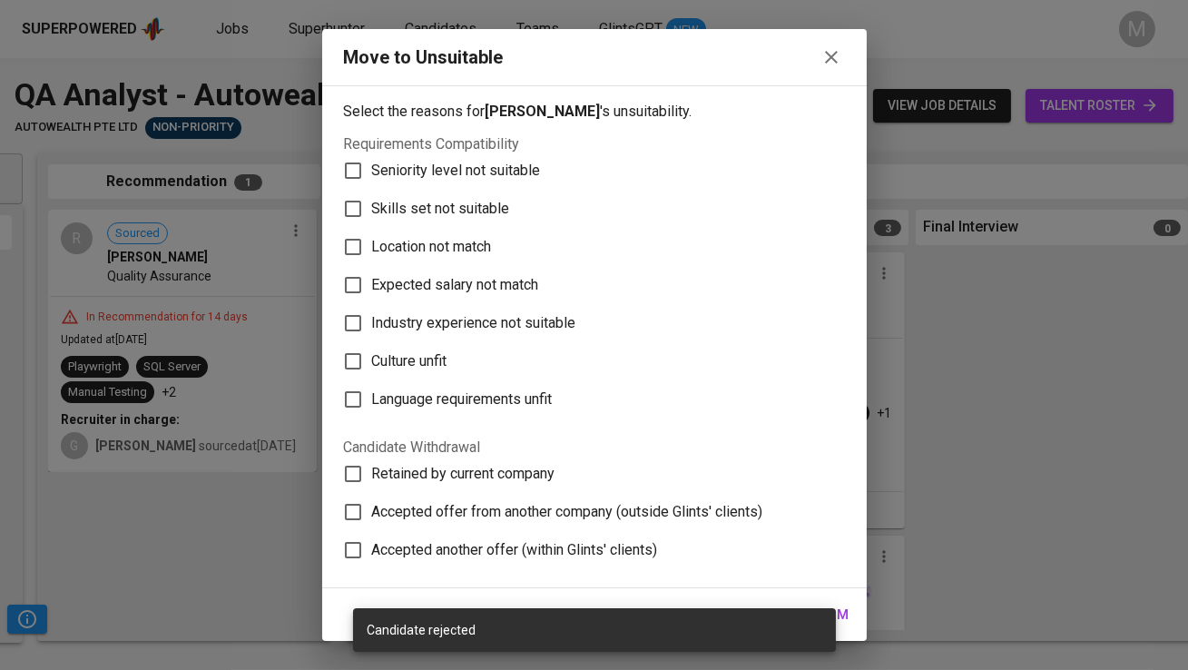
click at [395, 190] on label "Skills set not suitable" at bounding box center [582, 209] width 497 height 38
click at [372, 190] on input "Skills set not suitable" at bounding box center [353, 209] width 38 height 38
checkbox input "true"
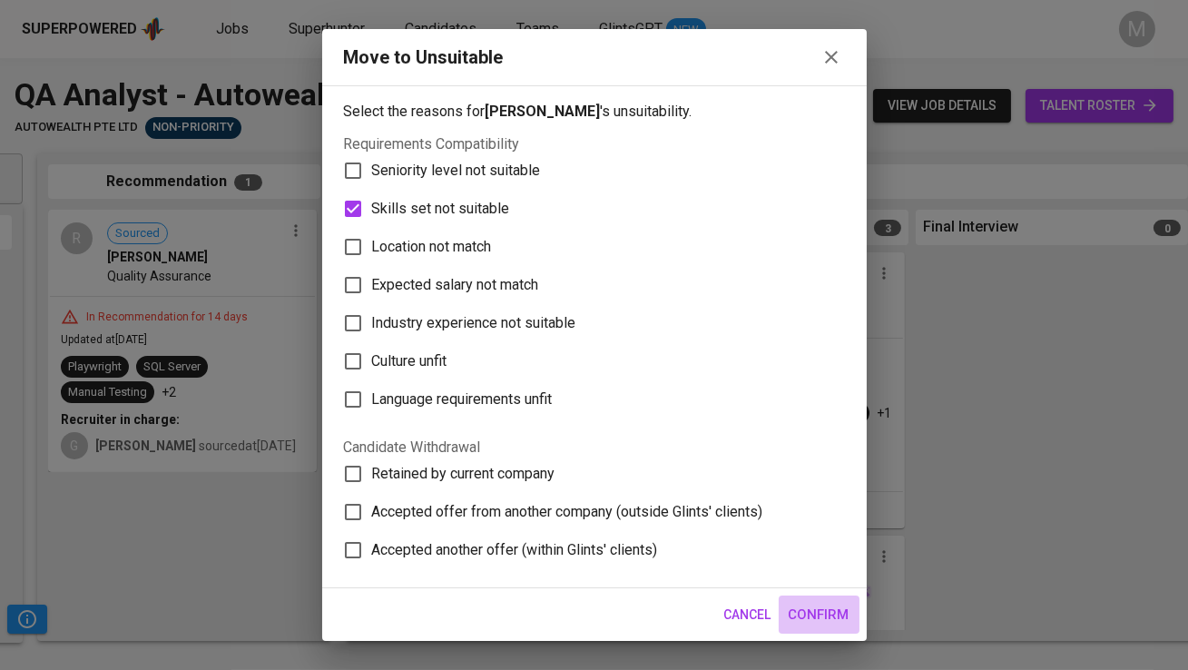
click at [836, 616] on span "Confirm" at bounding box center [819, 615] width 61 height 24
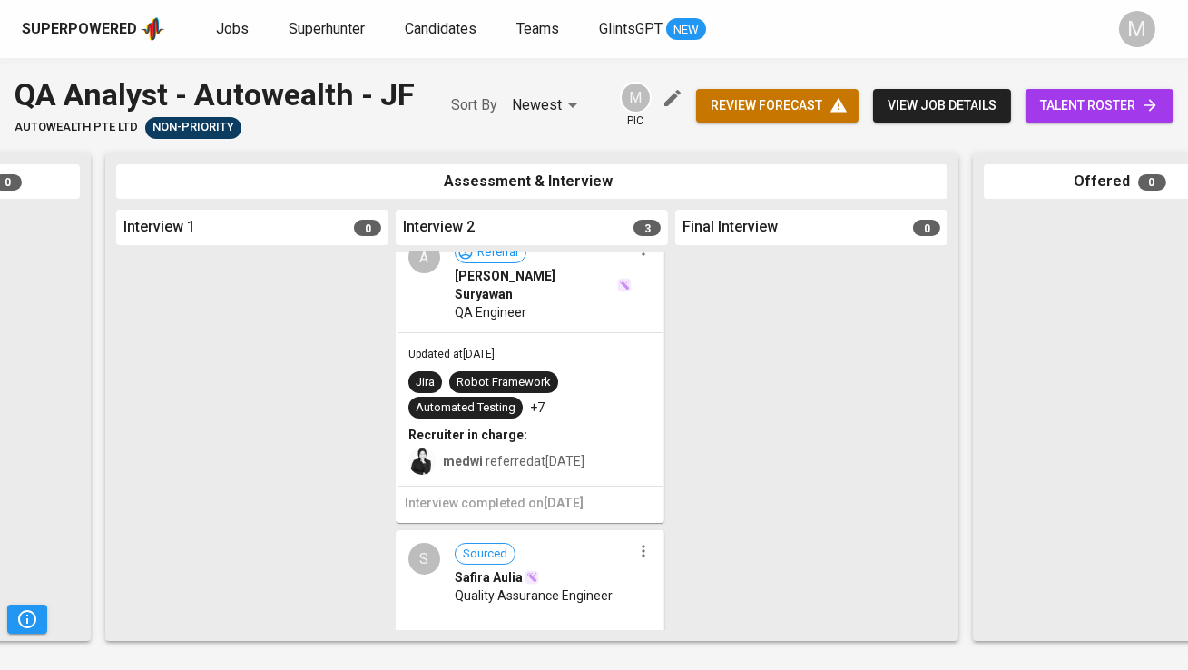
scroll to position [305, 0]
click at [634, 294] on div "A Referral [PERSON_NAME] Suryawan QA Engineer" at bounding box center [530, 283] width 265 height 102
click at [635, 261] on icon "button" at bounding box center [644, 251] width 18 height 18
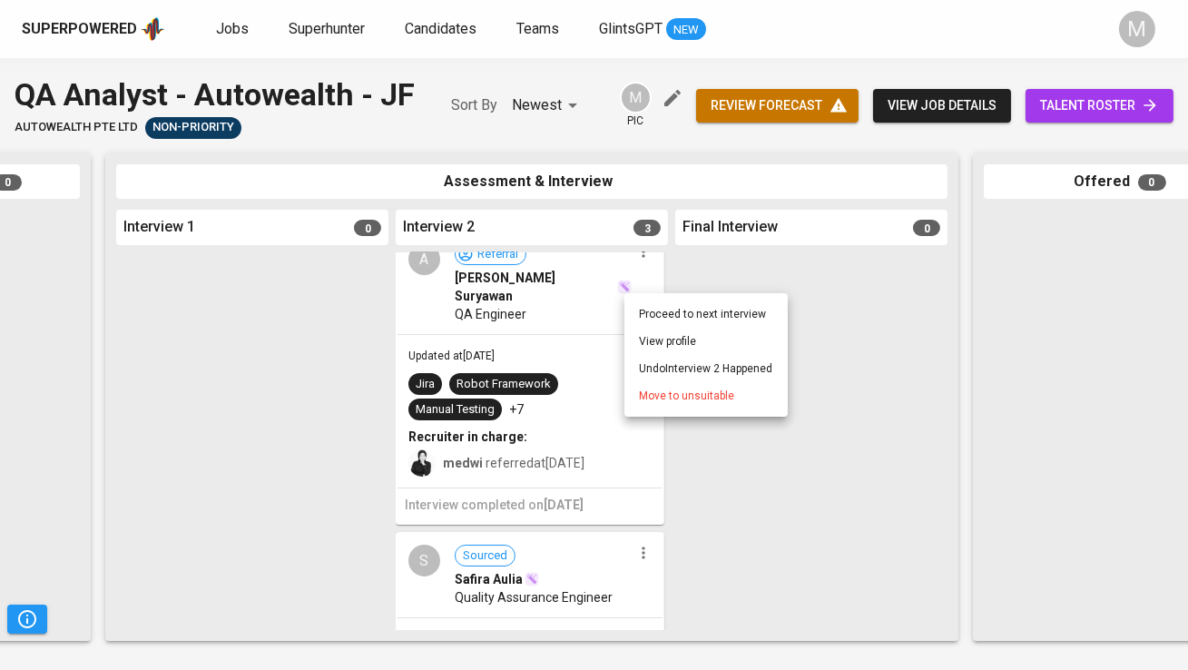
click at [660, 390] on span "Move to unsuitable" at bounding box center [686, 396] width 95 height 16
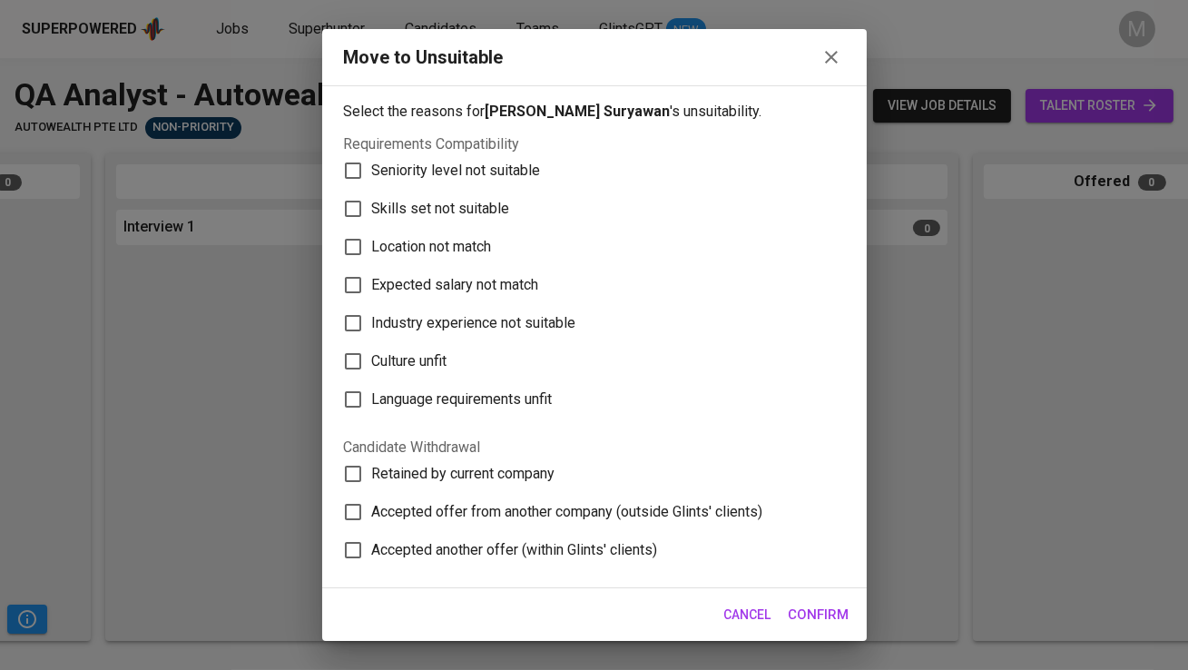
click at [471, 213] on span "Skills set not suitable" at bounding box center [441, 209] width 138 height 22
click at [372, 213] on input "Skills set not suitable" at bounding box center [353, 209] width 38 height 38
checkbox input "true"
click at [831, 608] on span "Confirm" at bounding box center [819, 615] width 61 height 24
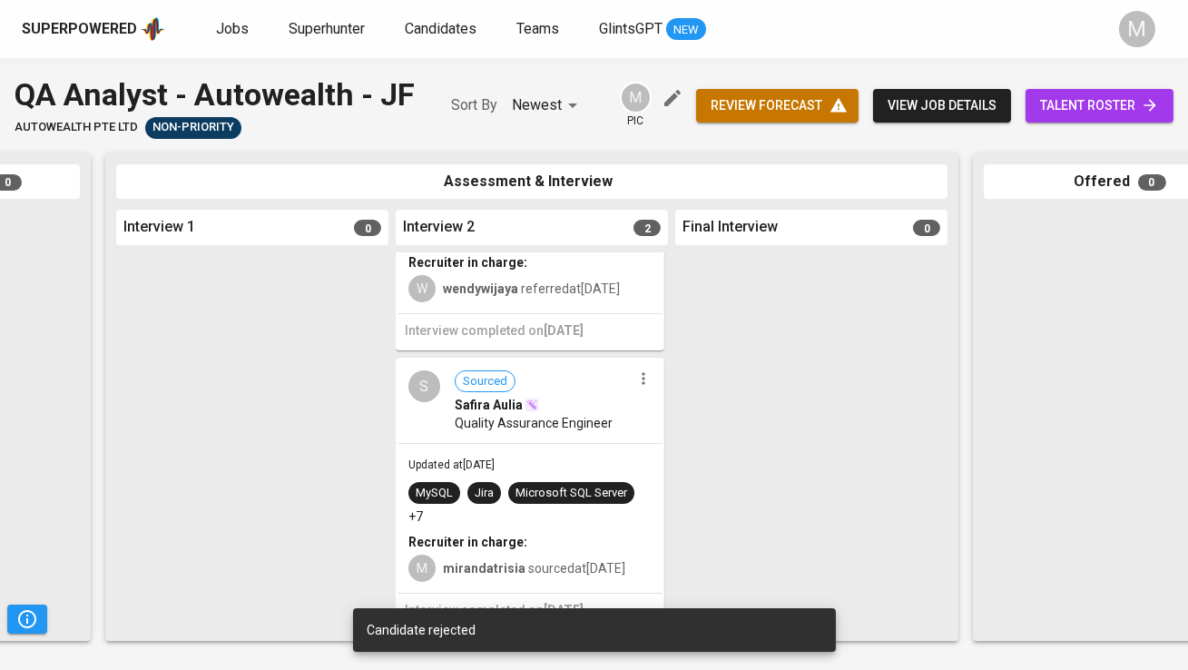
scroll to position [208, 0]
click at [635, 380] on icon "button" at bounding box center [644, 379] width 18 height 18
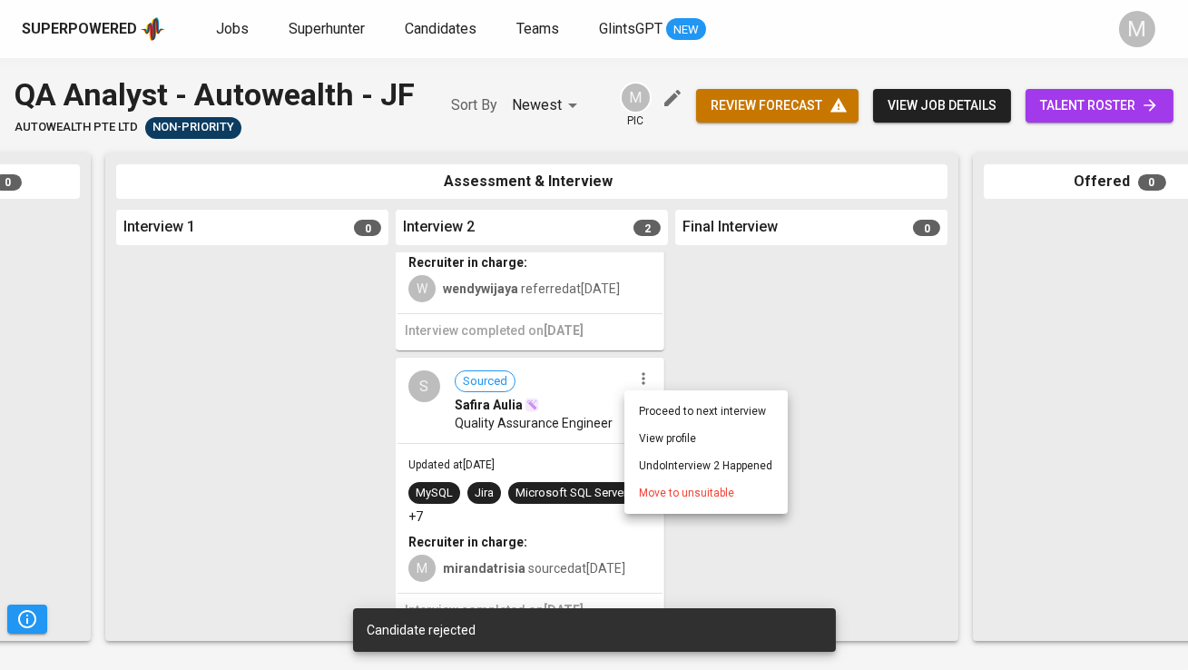
click at [666, 484] on li "Move to unsuitable" at bounding box center [706, 492] width 163 height 27
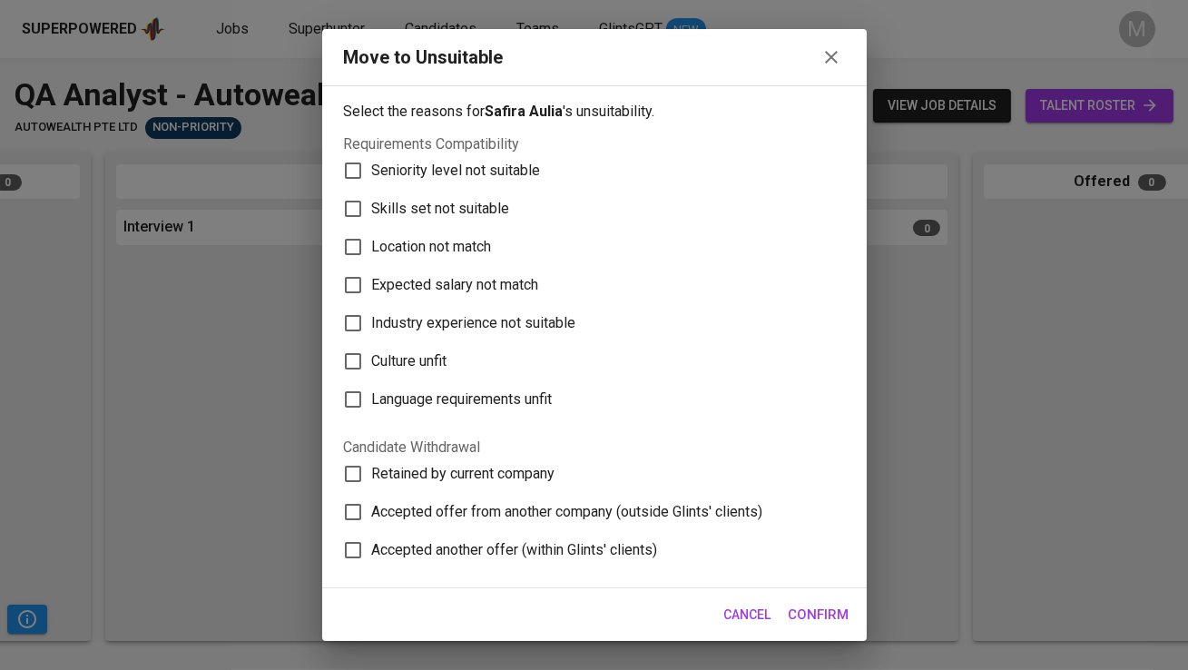
click at [465, 207] on span "Skills set not suitable" at bounding box center [441, 209] width 138 height 22
click at [372, 207] on input "Skills set not suitable" at bounding box center [353, 209] width 38 height 38
checkbox input "true"
click at [827, 618] on span "Confirm" at bounding box center [819, 615] width 61 height 24
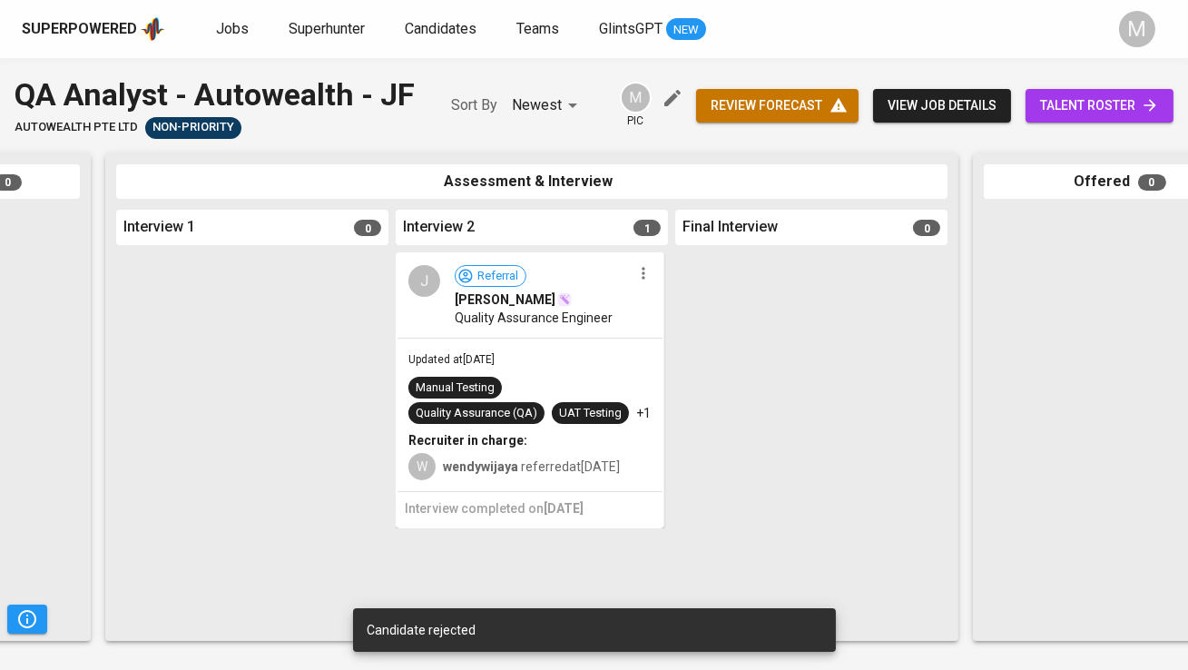
scroll to position [0, 0]
click at [1070, 100] on span "talent roster" at bounding box center [1100, 105] width 119 height 23
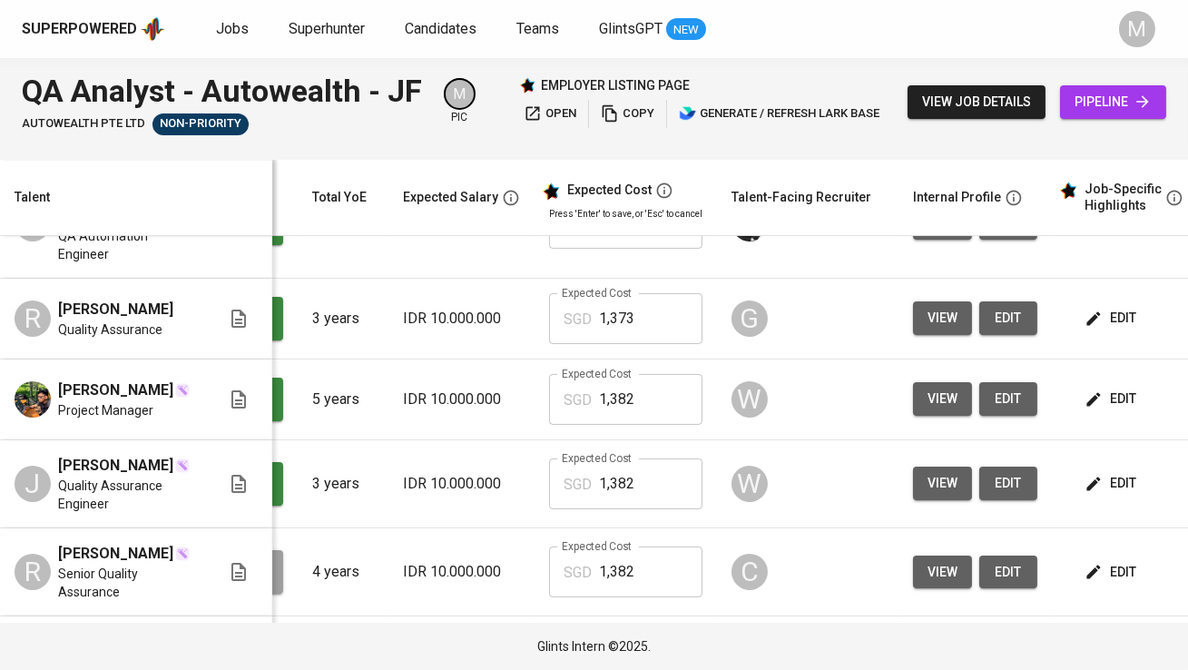
scroll to position [0, 343]
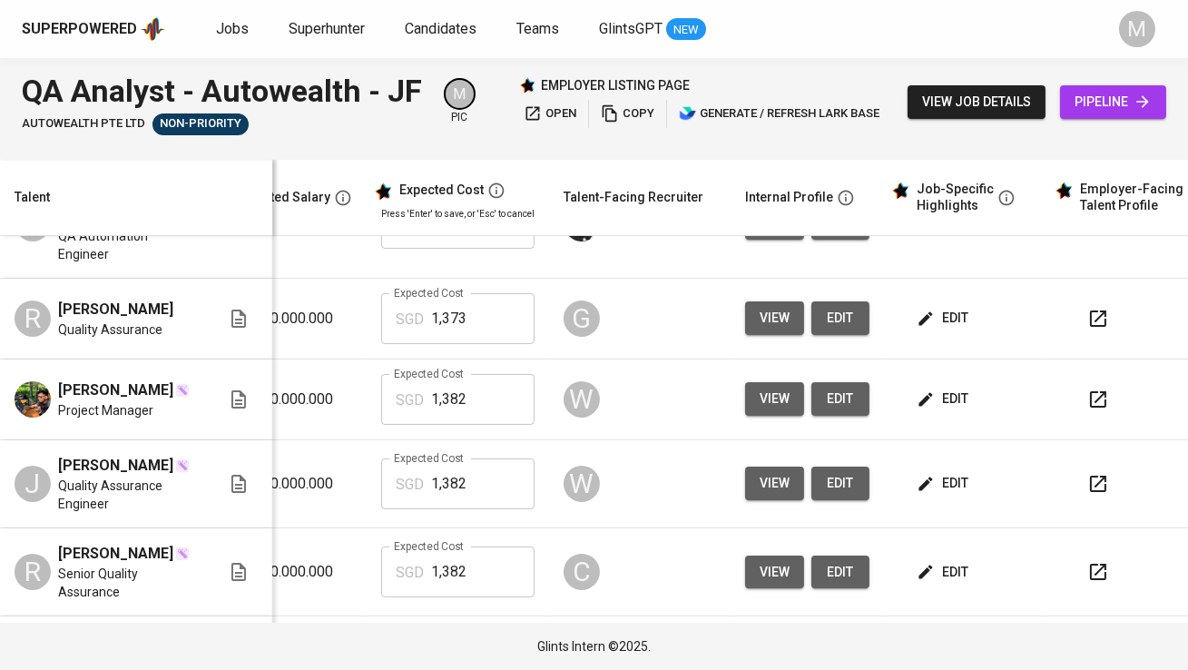
click at [1080, 495] on button "button" at bounding box center [1099, 484] width 44 height 44
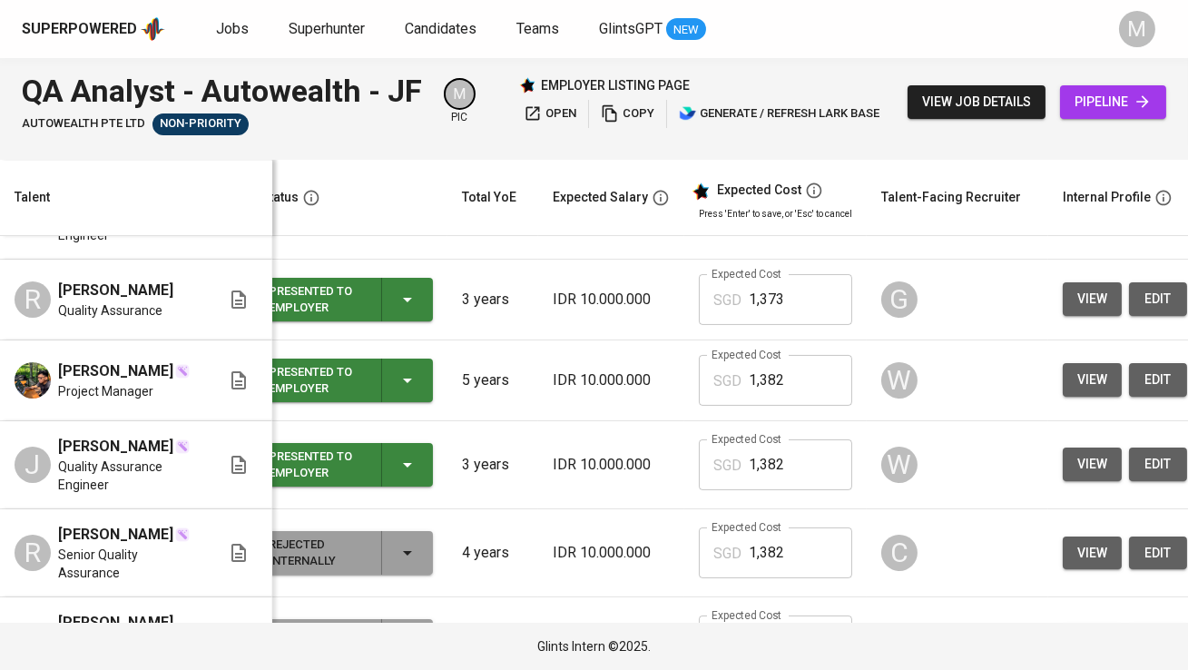
scroll to position [754, 25]
